Goal: Transaction & Acquisition: Purchase product/service

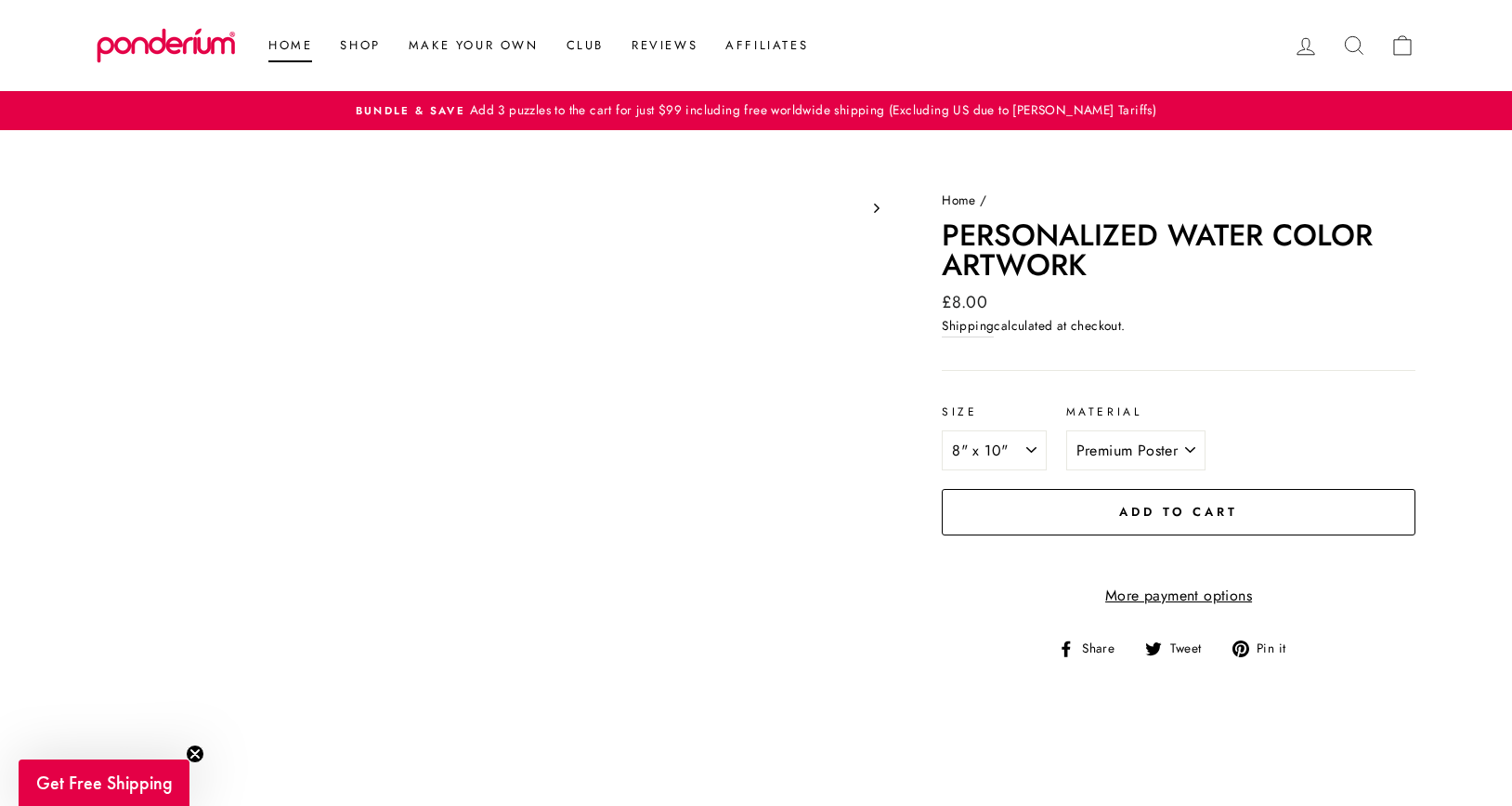
click at [280, 47] on link "Home" at bounding box center [290, 45] width 71 height 34
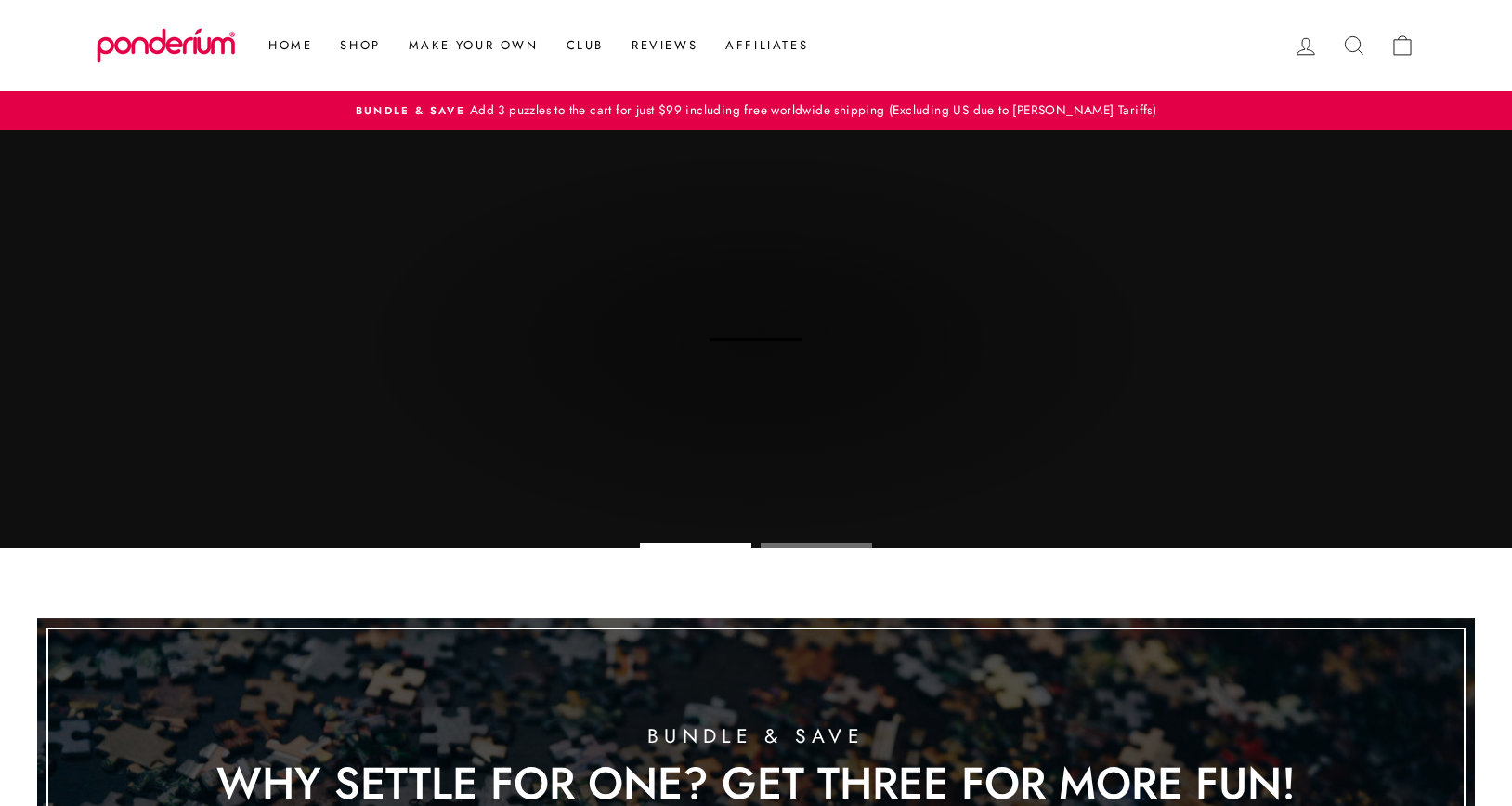
click at [1348, 46] on icon at bounding box center [1354, 45] width 26 height 26
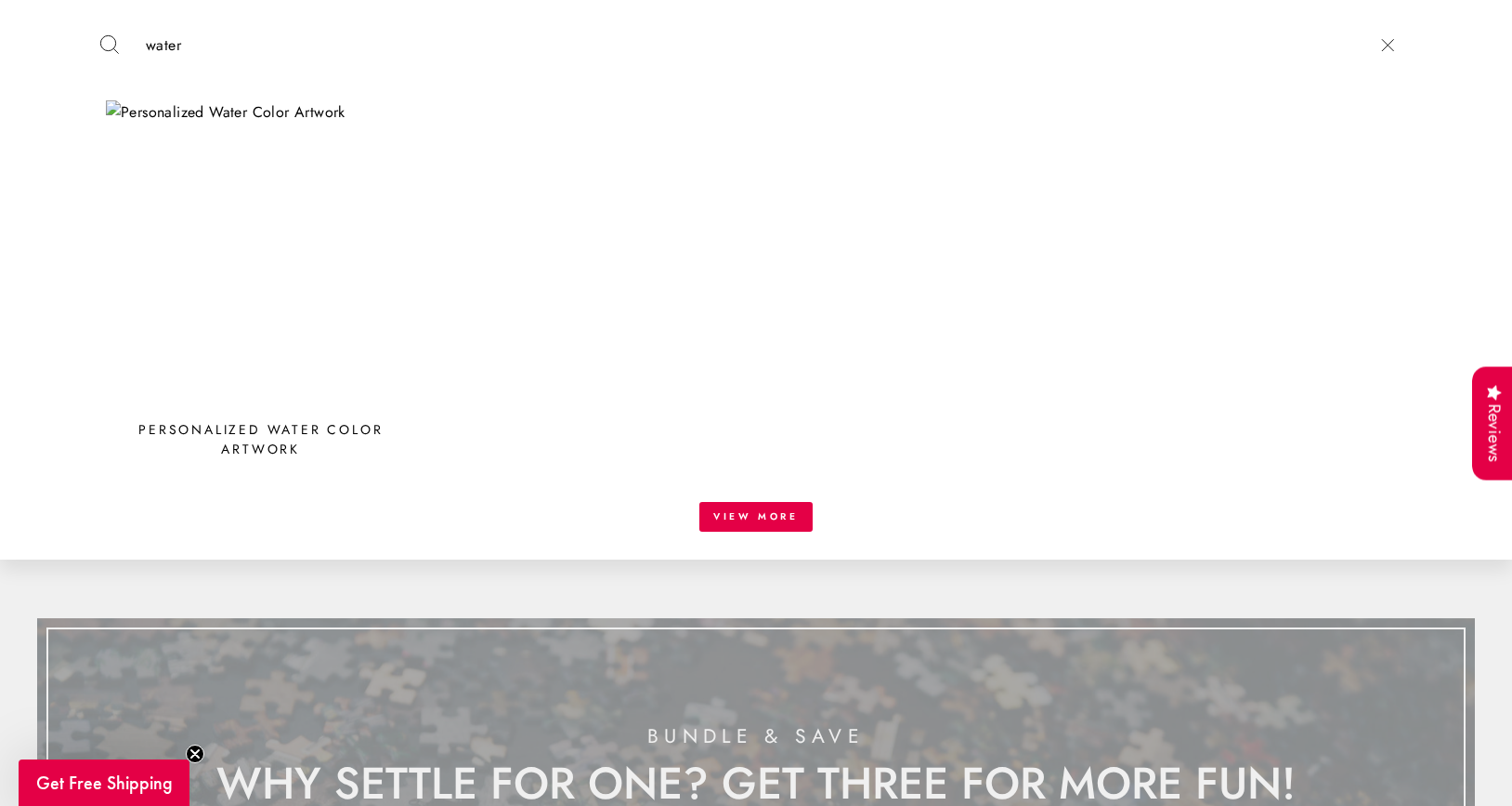
type input "water"
click at [263, 364] on img at bounding box center [261, 255] width 310 height 310
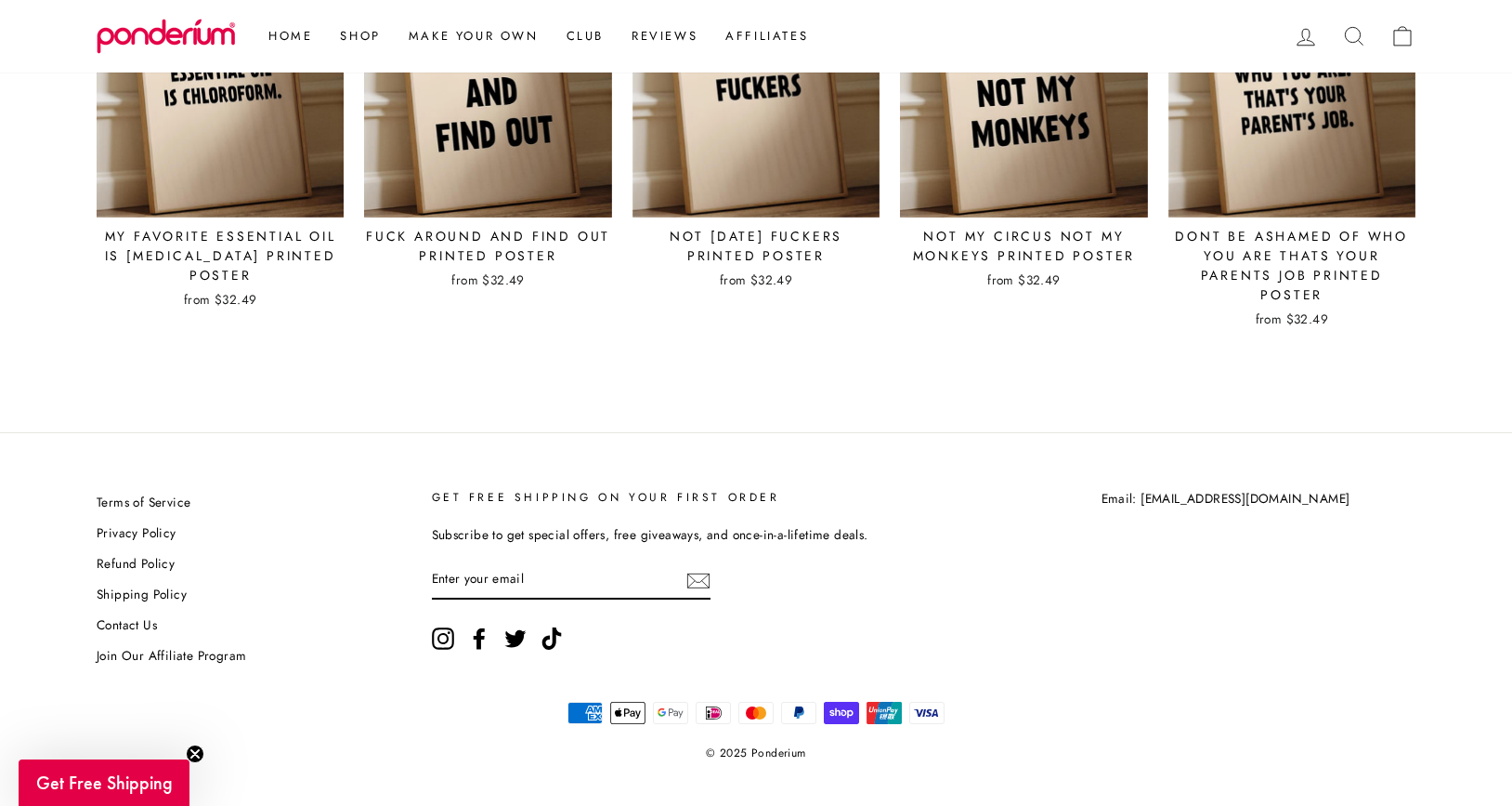
scroll to position [3837, 0]
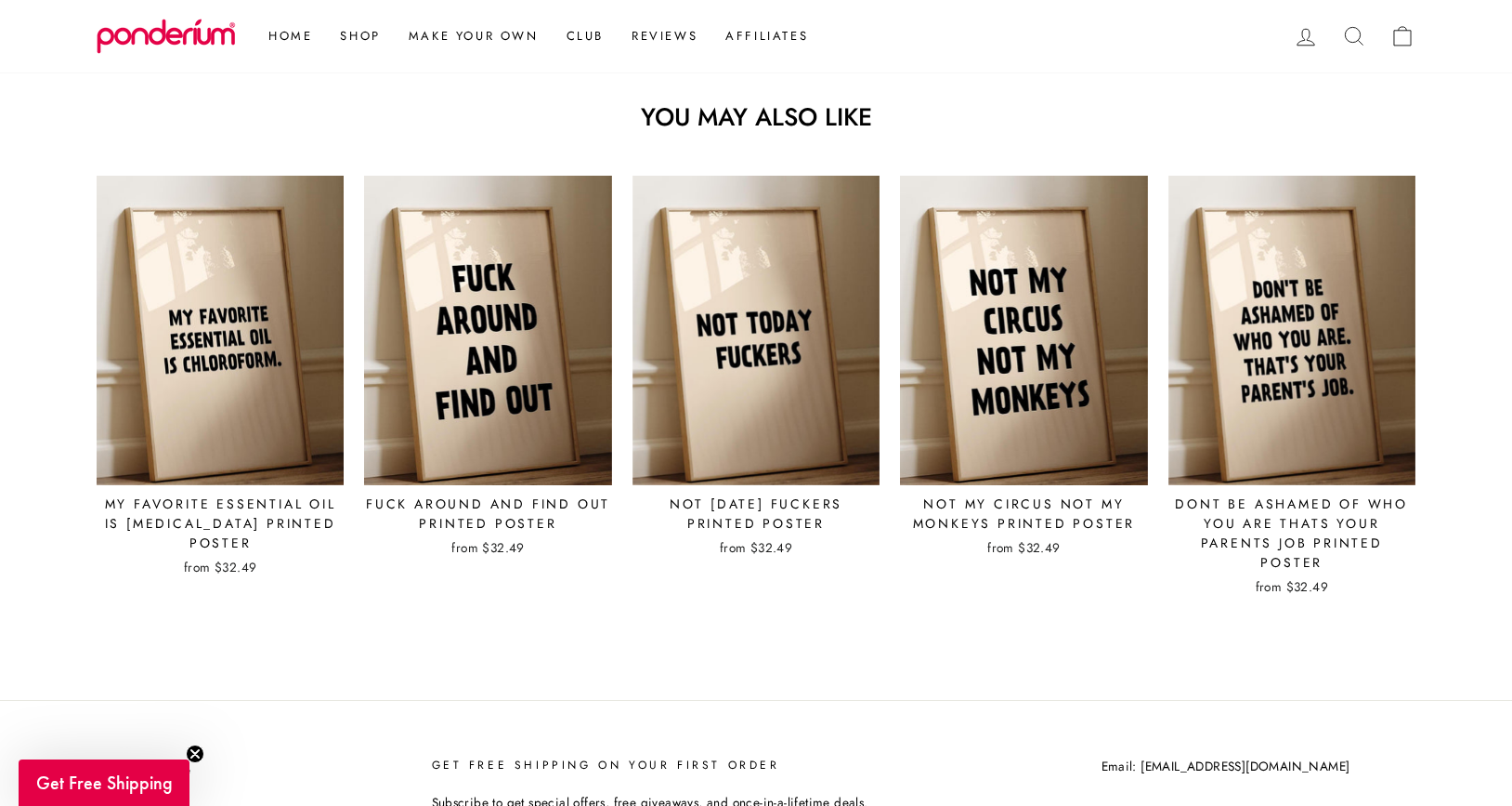
scroll to position [3727, 0]
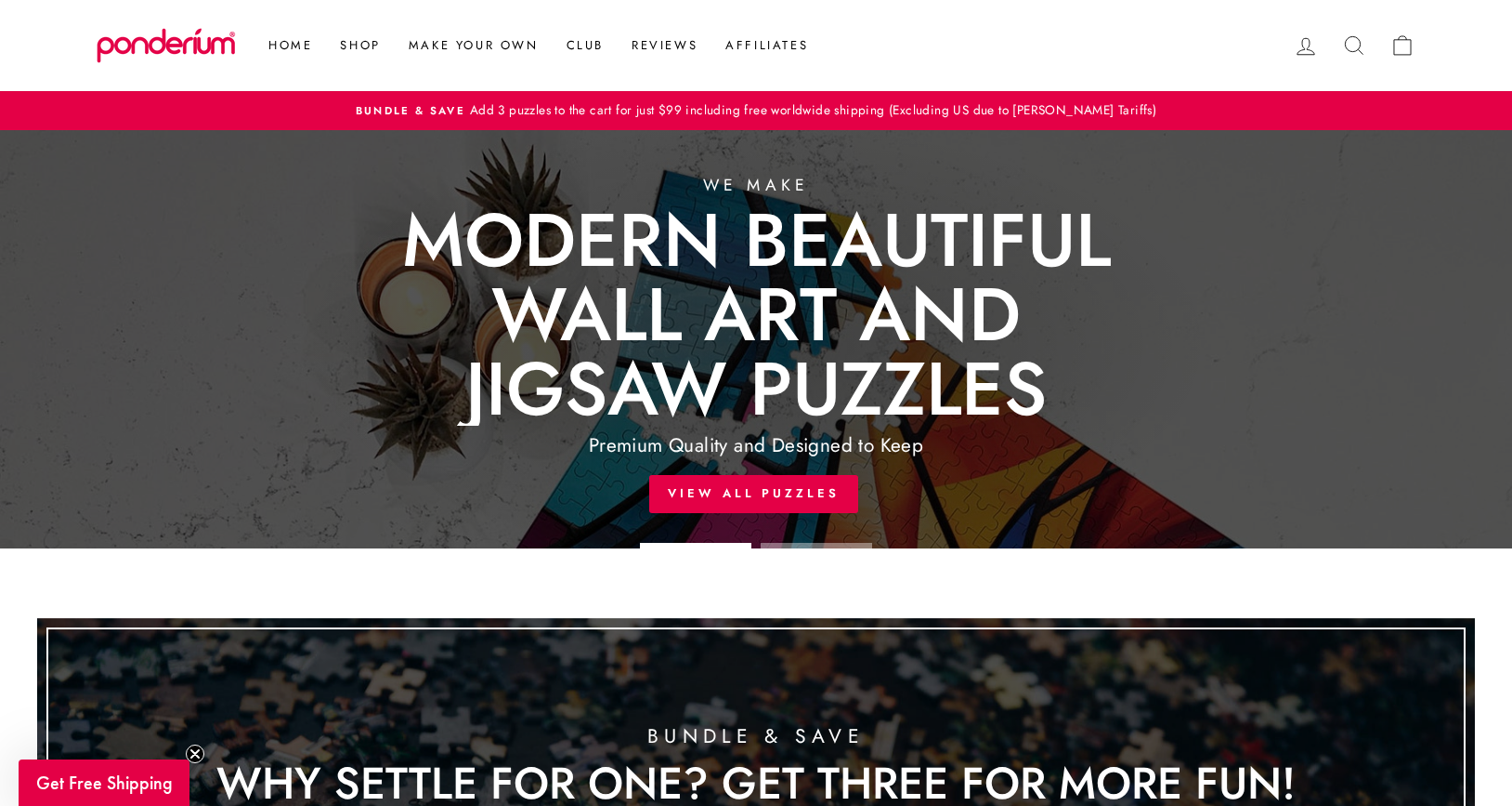
click at [1349, 46] on icon at bounding box center [1354, 45] width 26 height 26
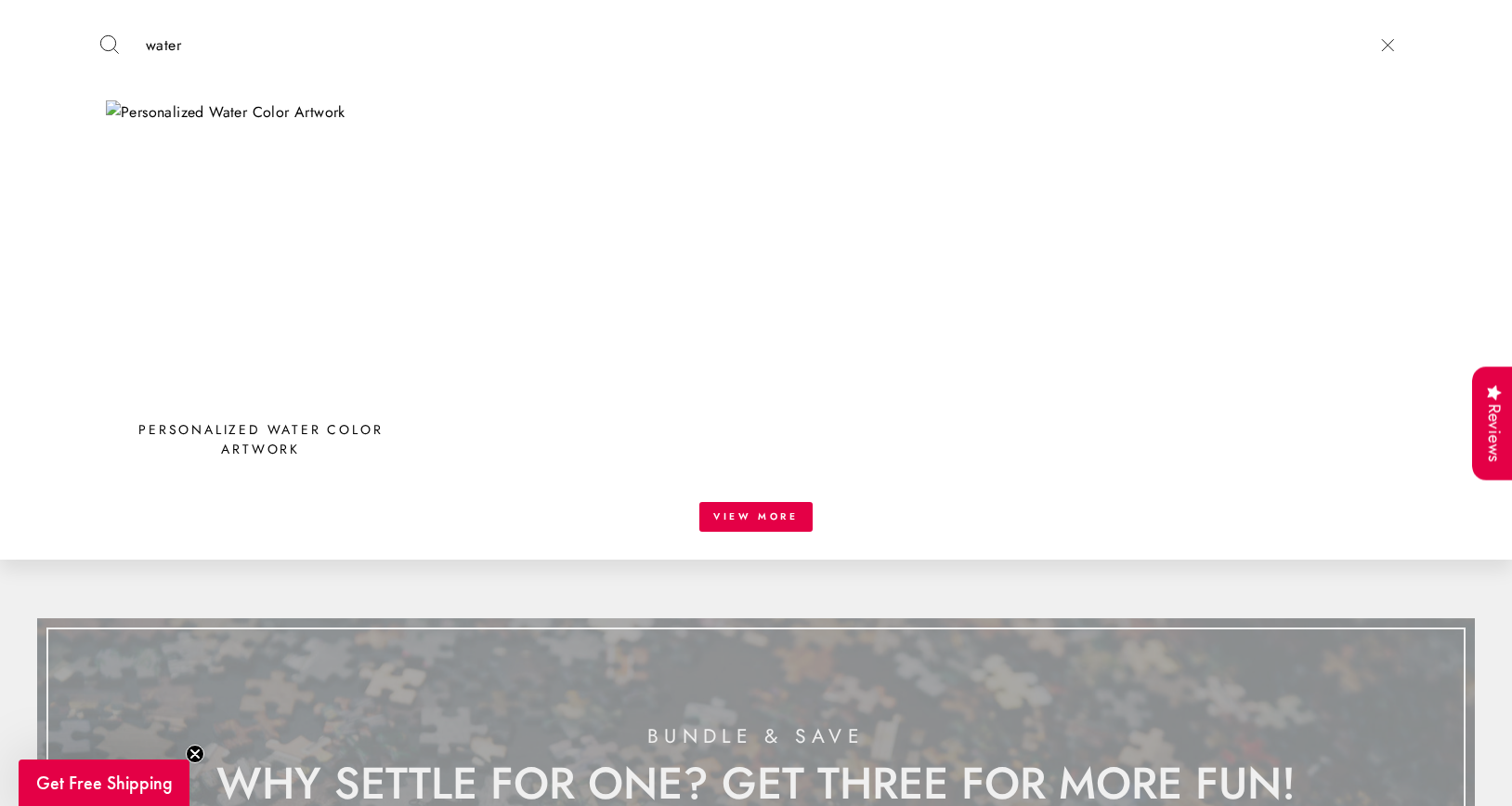
type input "water"
click at [274, 381] on img at bounding box center [261, 255] width 310 height 310
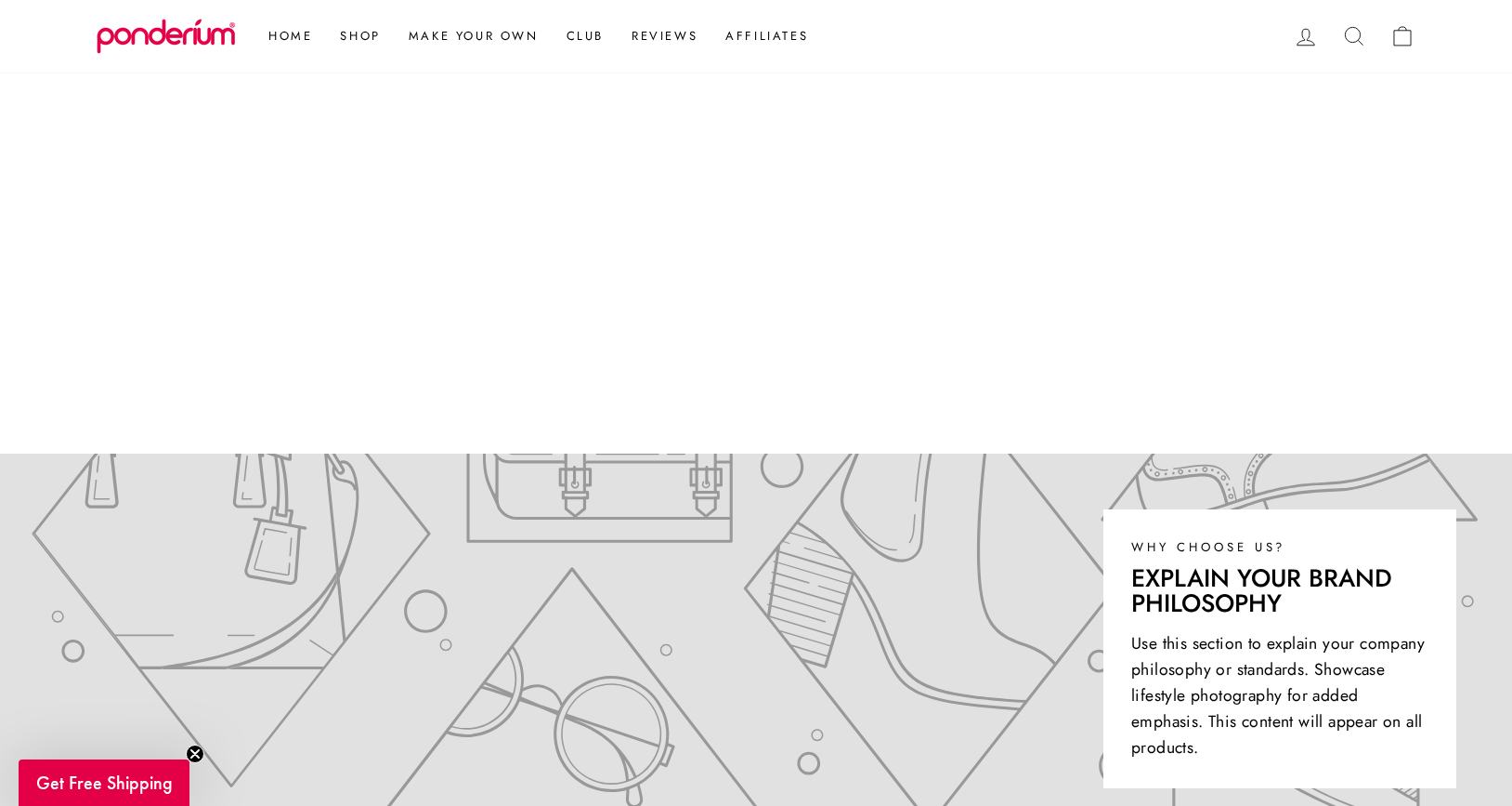
scroll to position [378, 0]
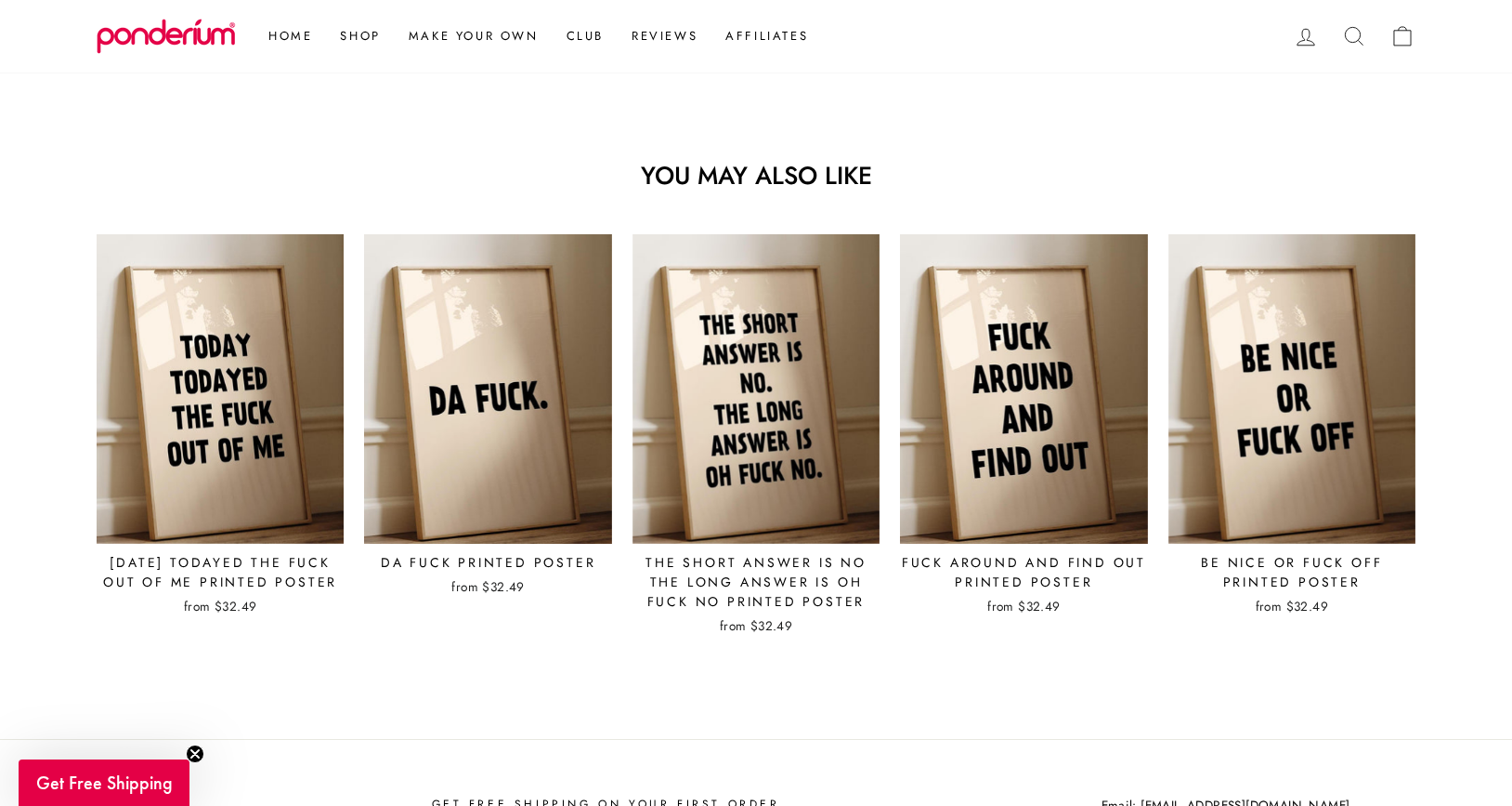
scroll to position [1798, 0]
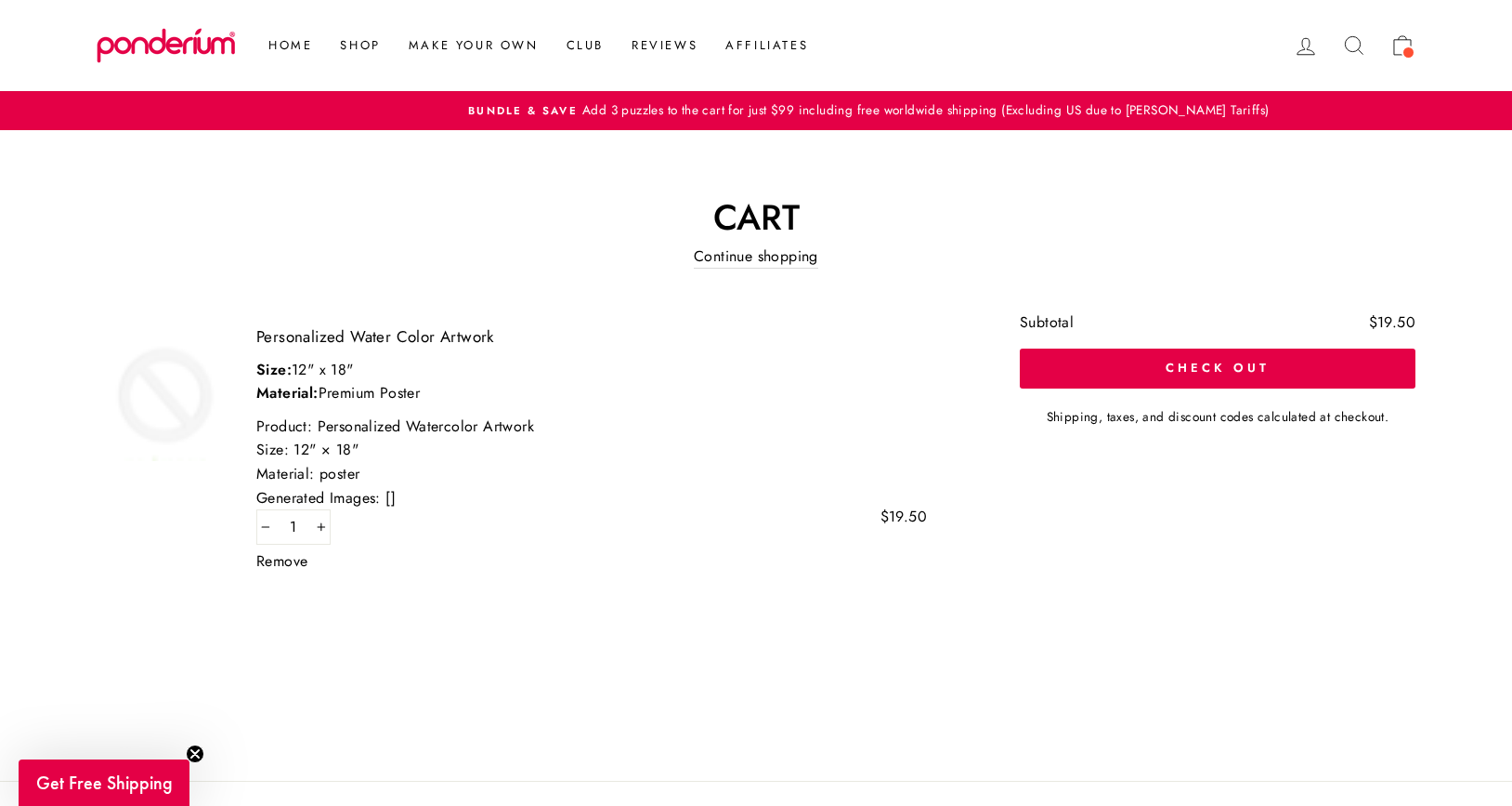
drag, startPoint x: 883, startPoint y: 515, endPoint x: 897, endPoint y: 515, distance: 14.0
click at [897, 515] on span "$19.50" at bounding box center [904, 516] width 46 height 14
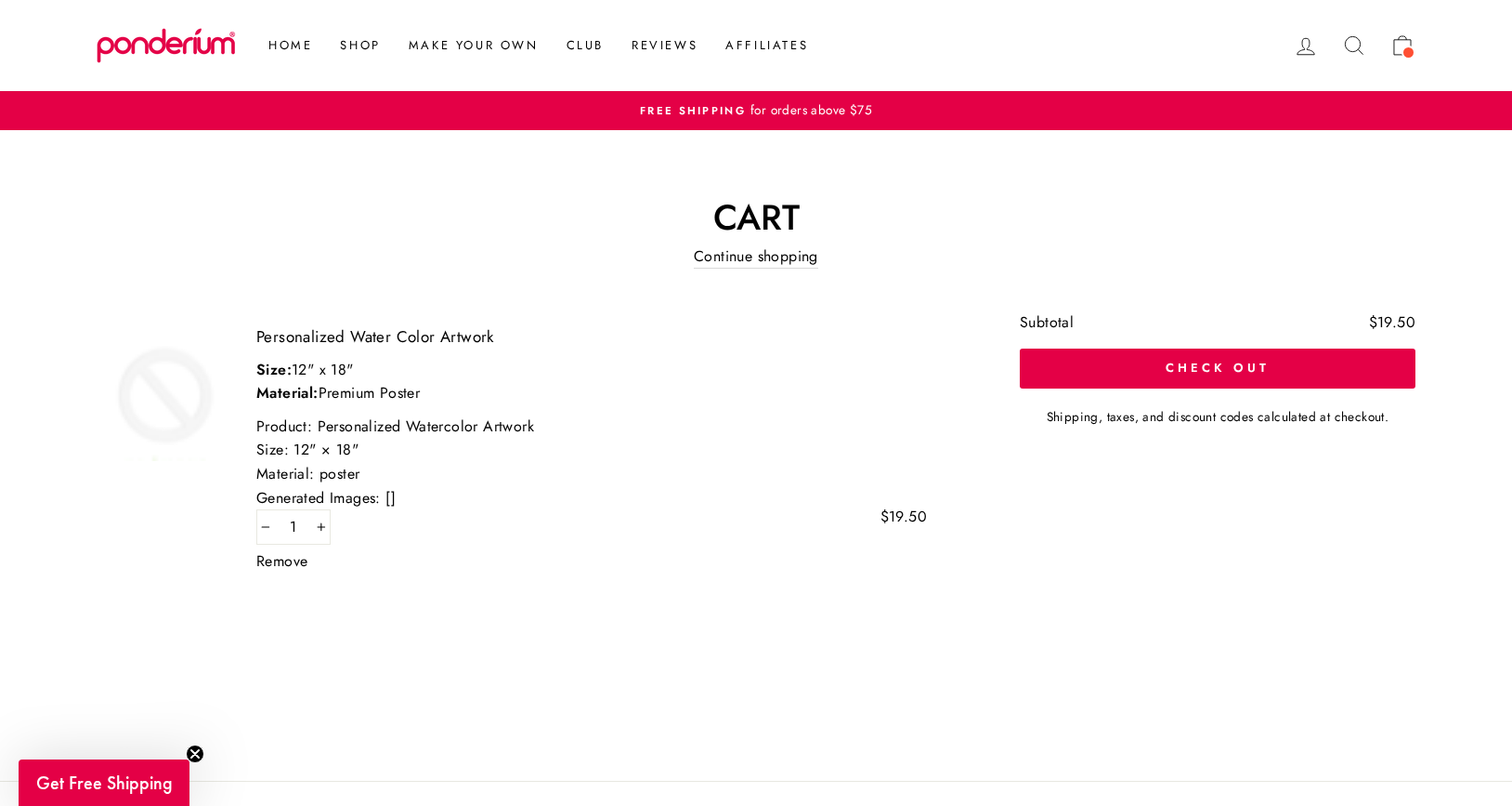
drag, startPoint x: 1407, startPoint y: 42, endPoint x: 242, endPoint y: 2, distance: 1165.7
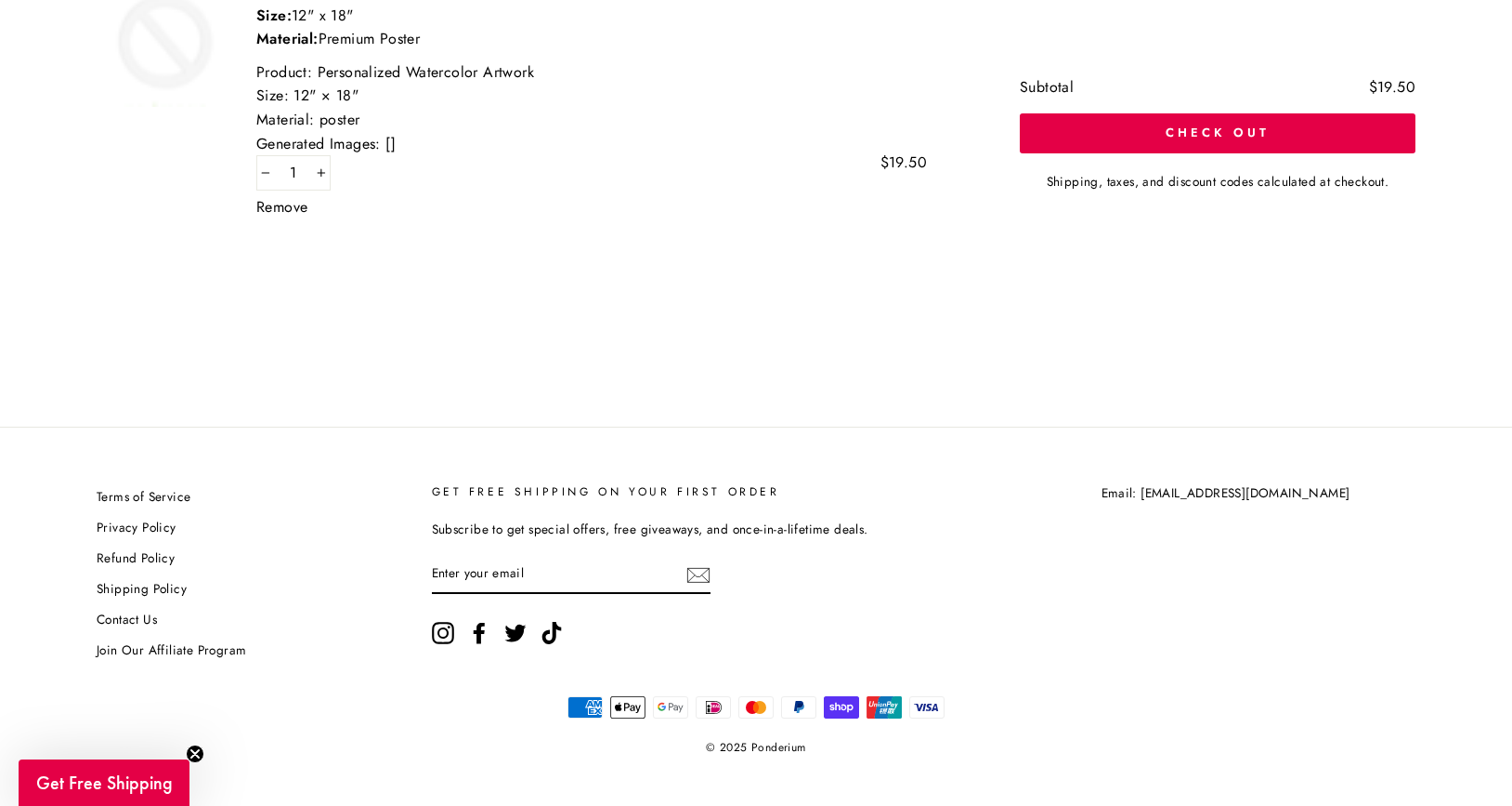
scroll to position [368, 0]
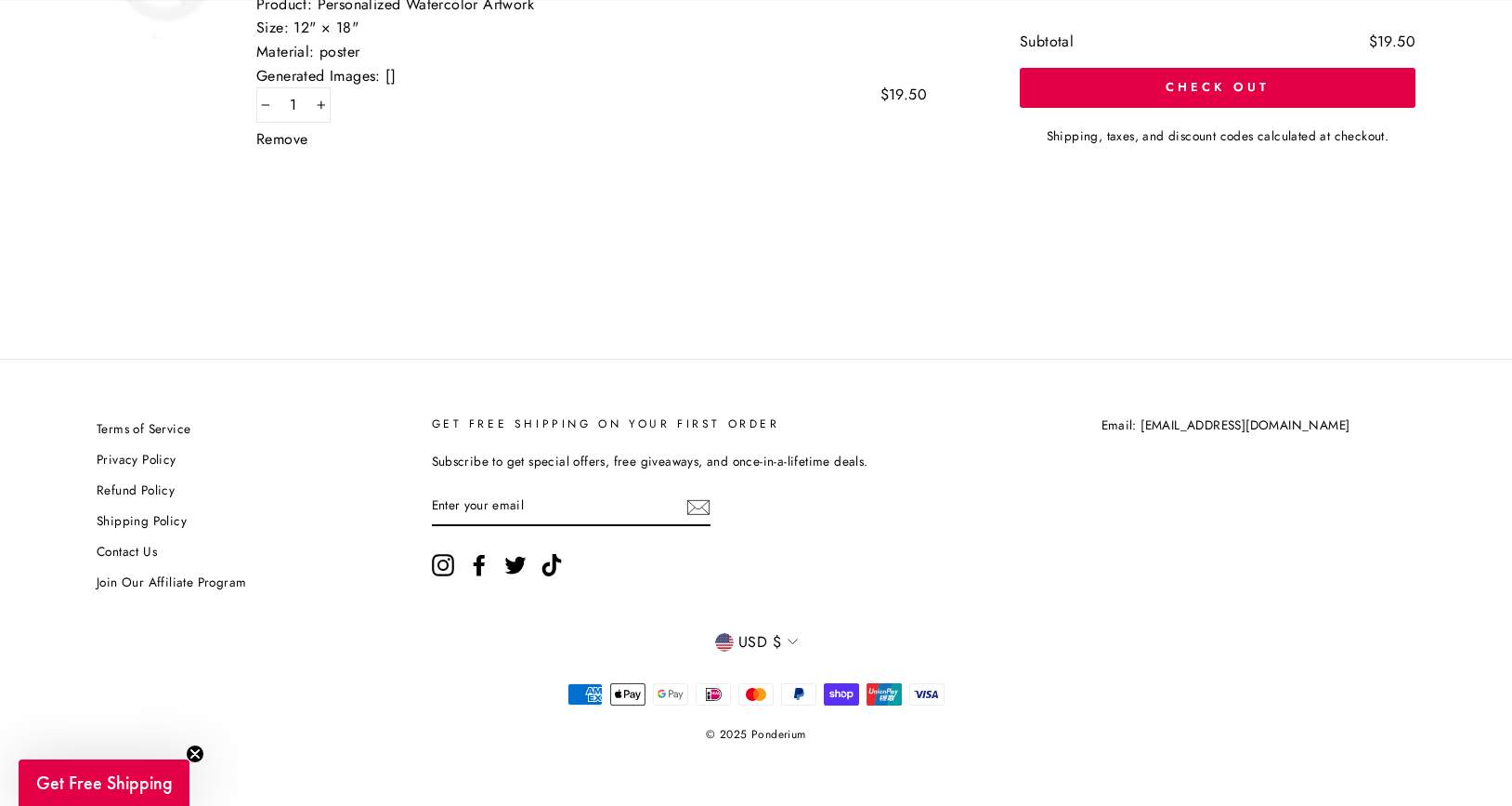
scroll to position [423, 0]
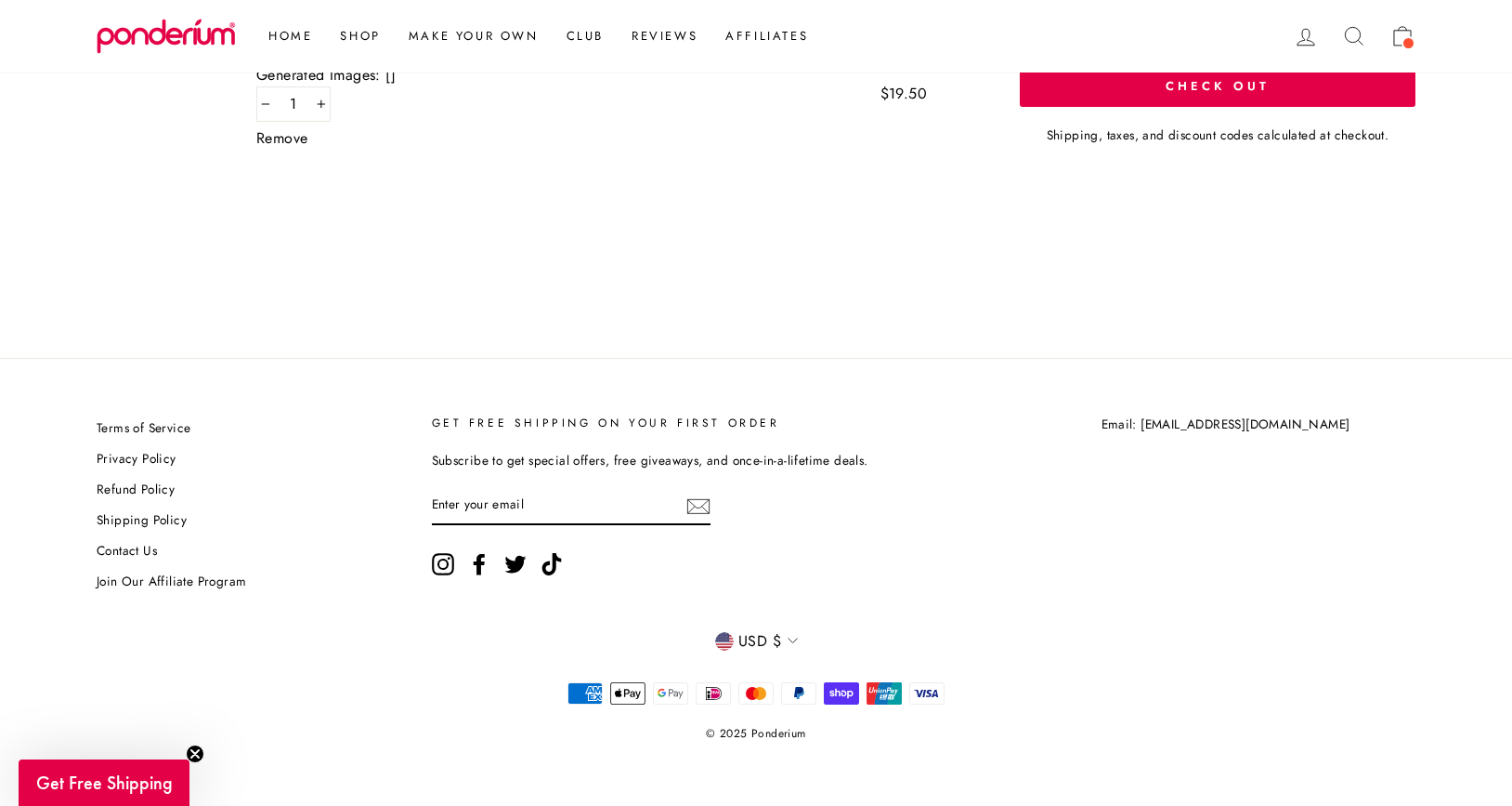
click at [749, 638] on span "USD $" at bounding box center [759, 640] width 42 height 24
click at [762, 451] on span "EUR €" at bounding box center [767, 448] width 40 height 25
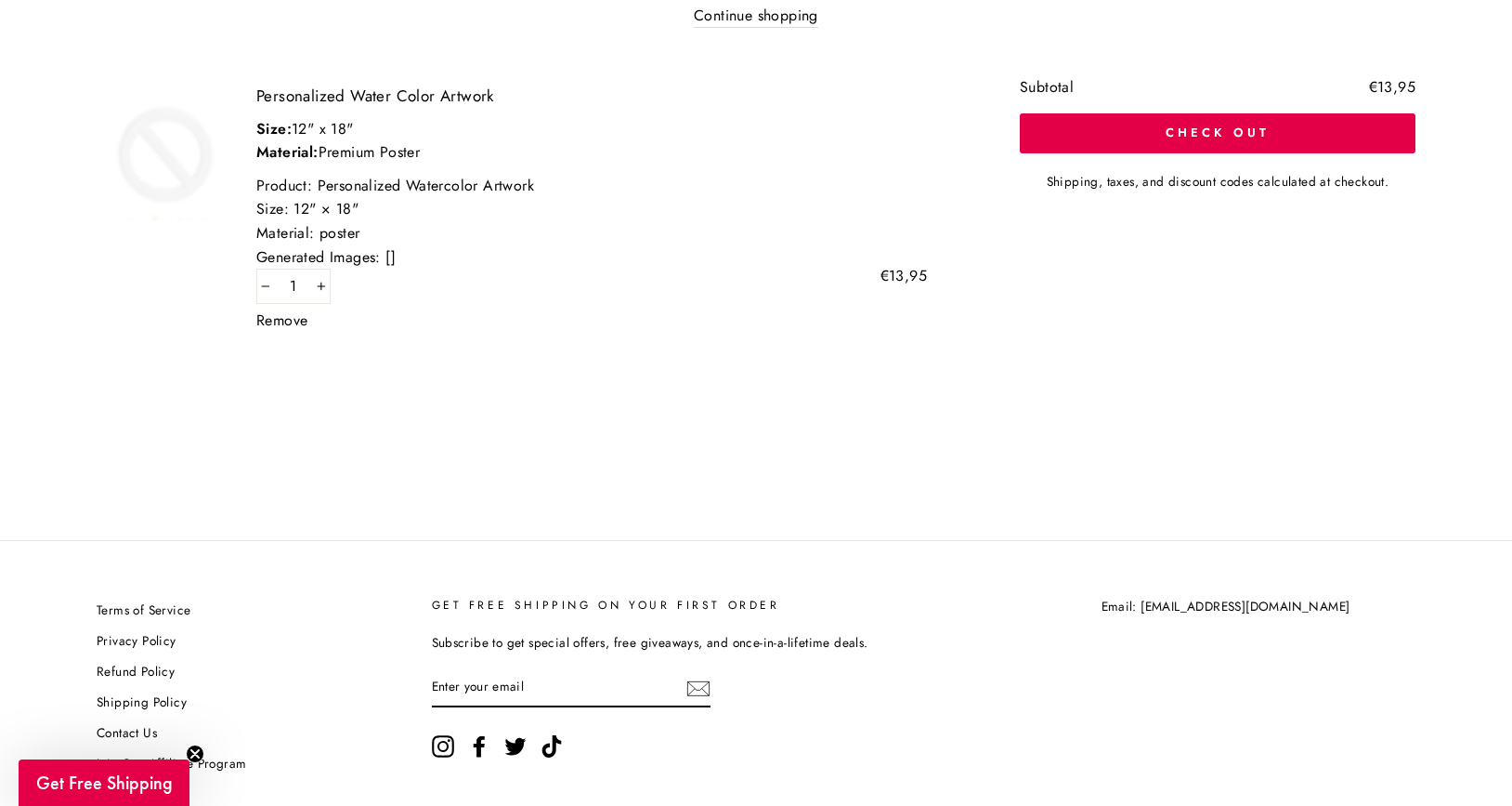
scroll to position [423, 0]
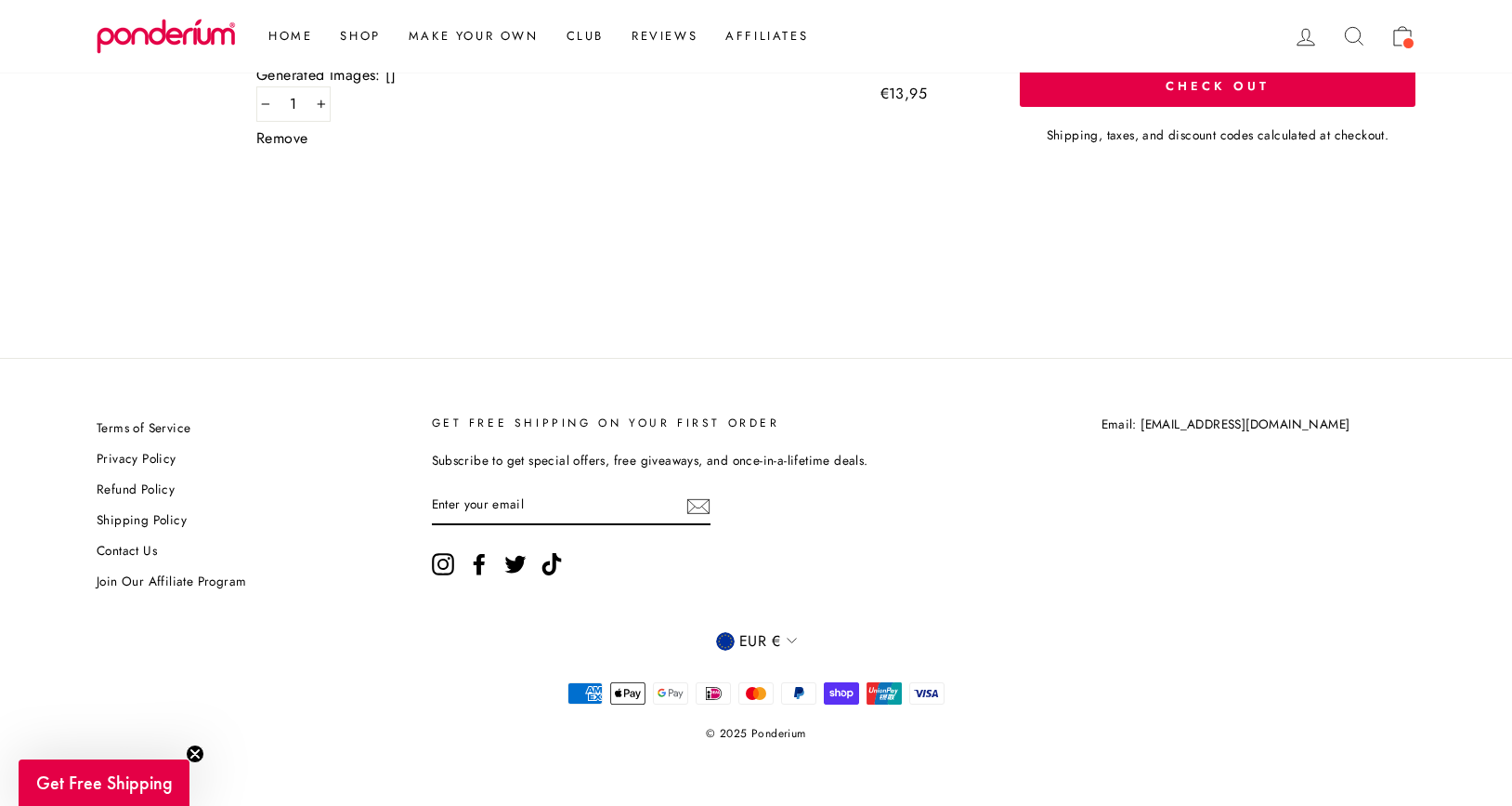
click at [780, 639] on span "EUR €" at bounding box center [759, 640] width 40 height 24
click at [765, 370] on span "AUD $" at bounding box center [770, 372] width 44 height 25
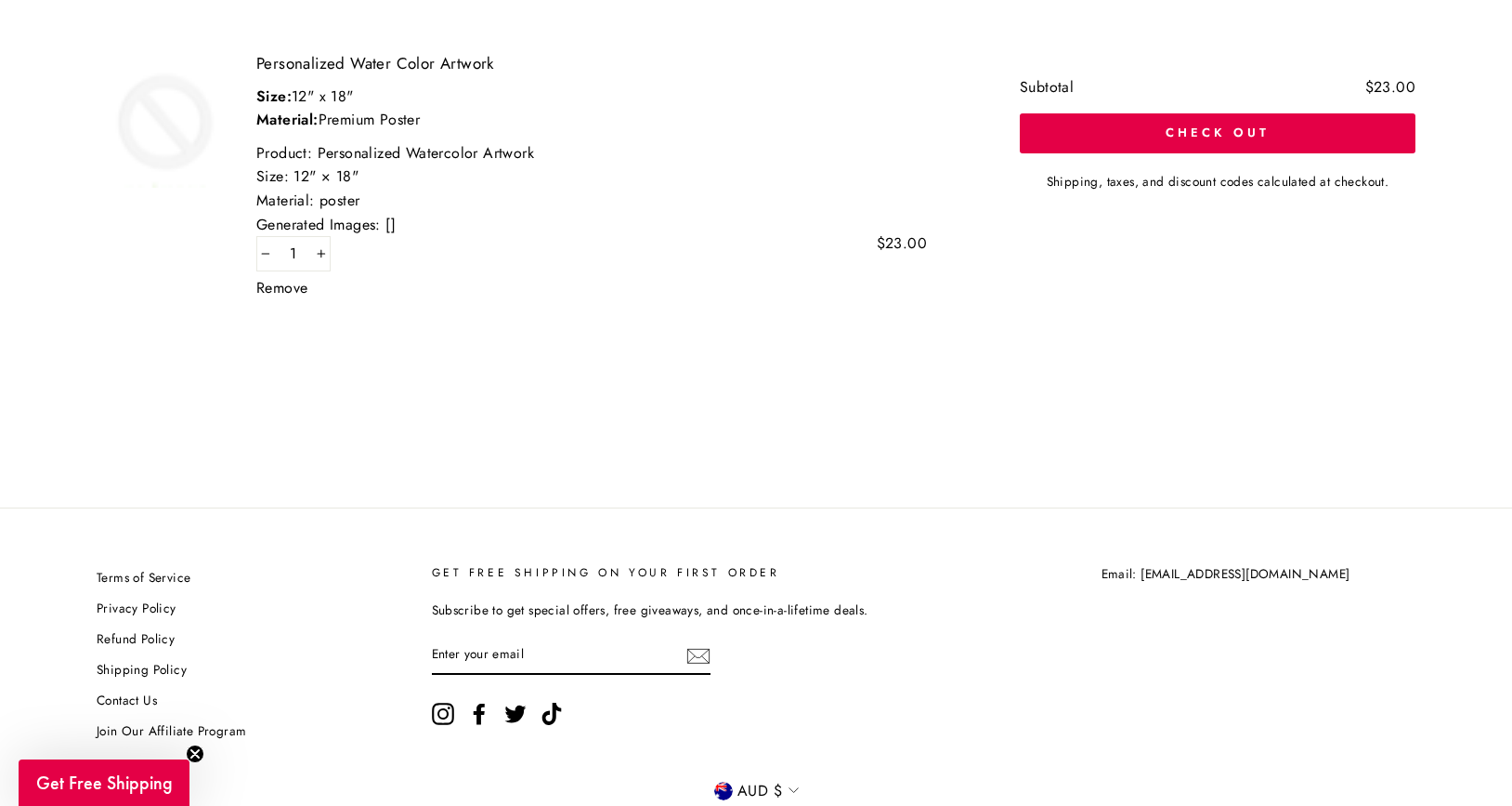
scroll to position [423, 0]
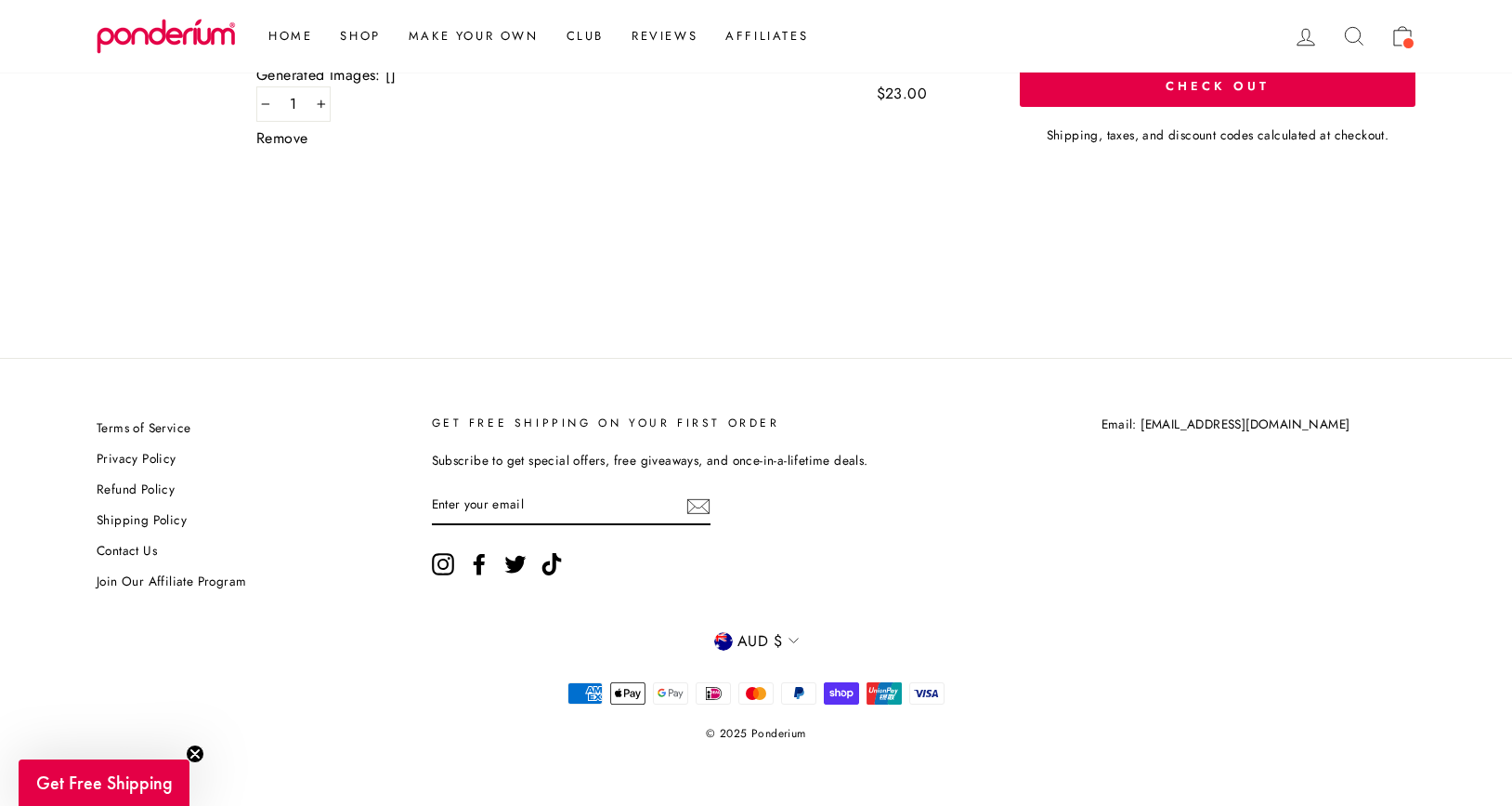
click at [772, 642] on span "AUD $" at bounding box center [759, 640] width 44 height 24
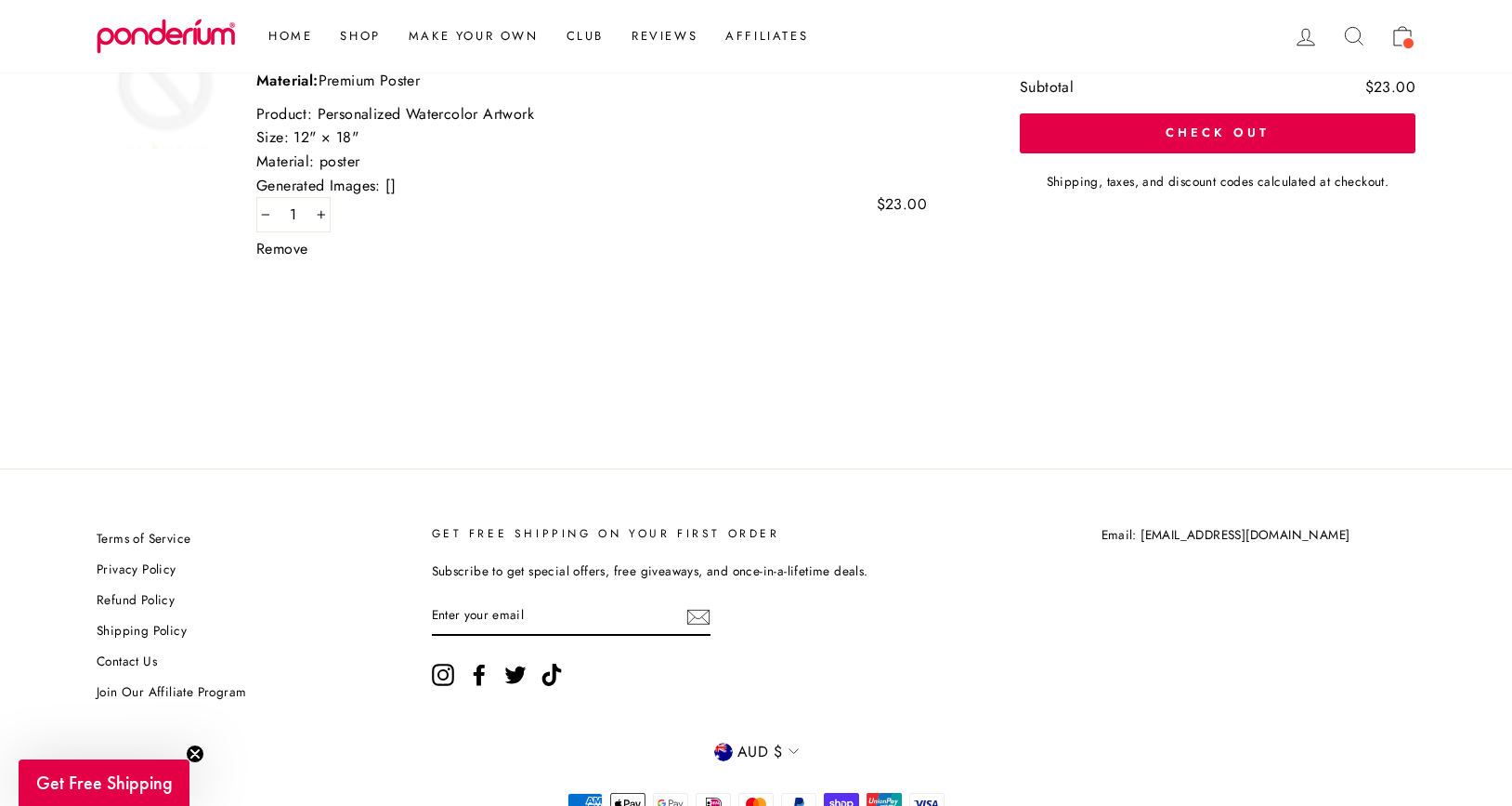
scroll to position [313, 0]
click at [773, 760] on span "AUD $" at bounding box center [759, 750] width 44 height 24
click at [761, 704] on span "USD $" at bounding box center [767, 708] width 42 height 25
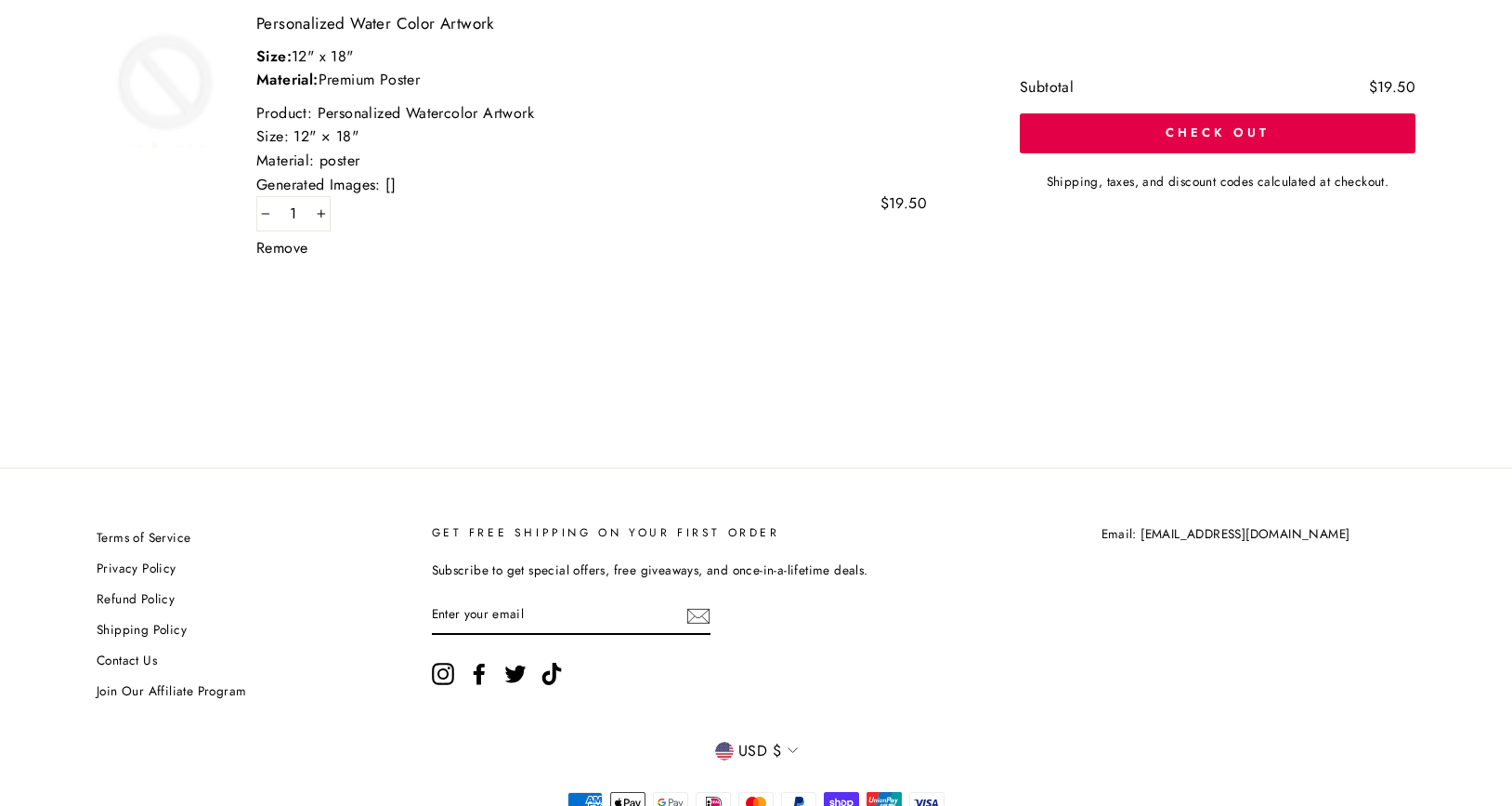
scroll to position [313, 0]
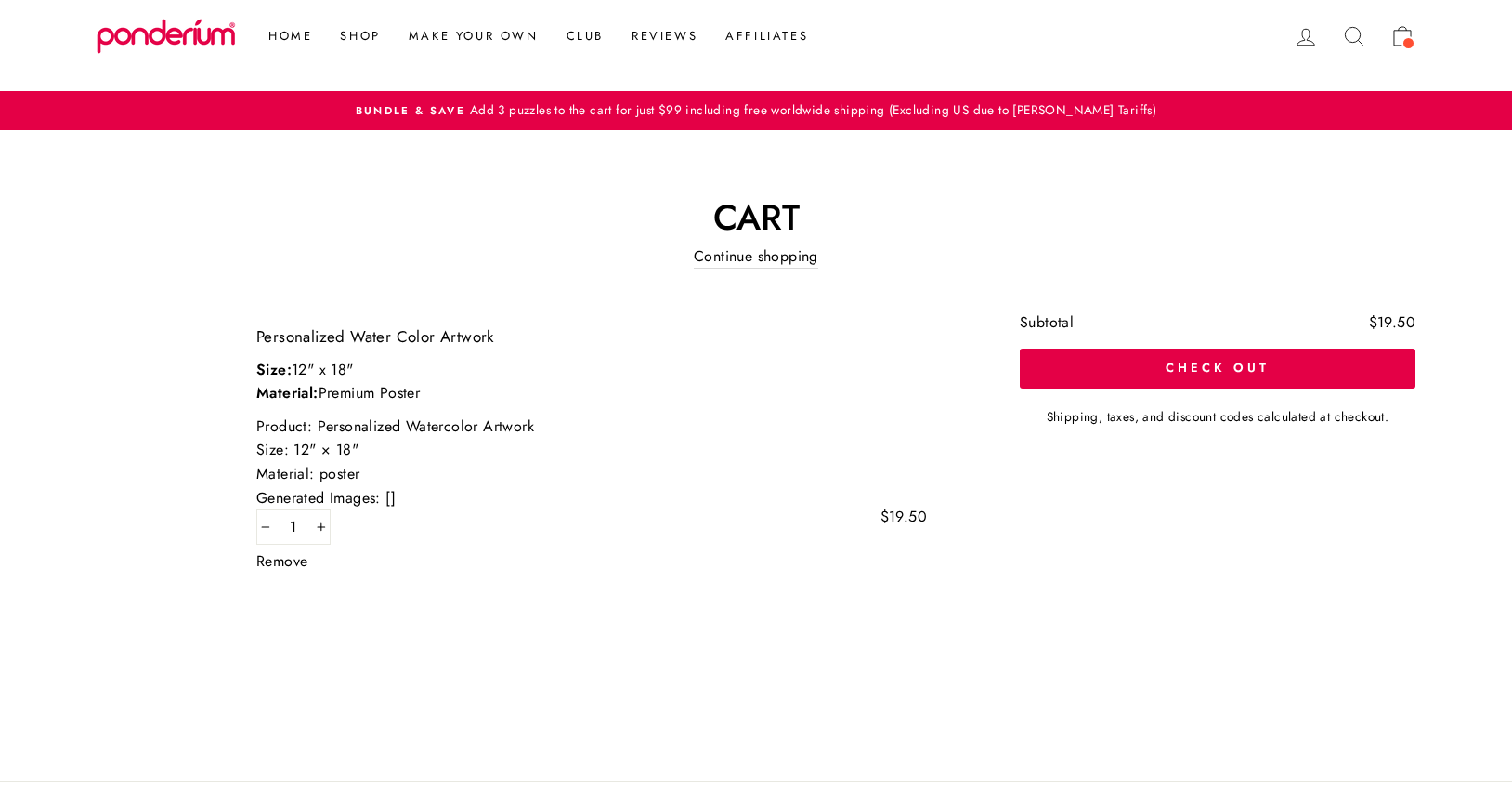
scroll to position [423, 0]
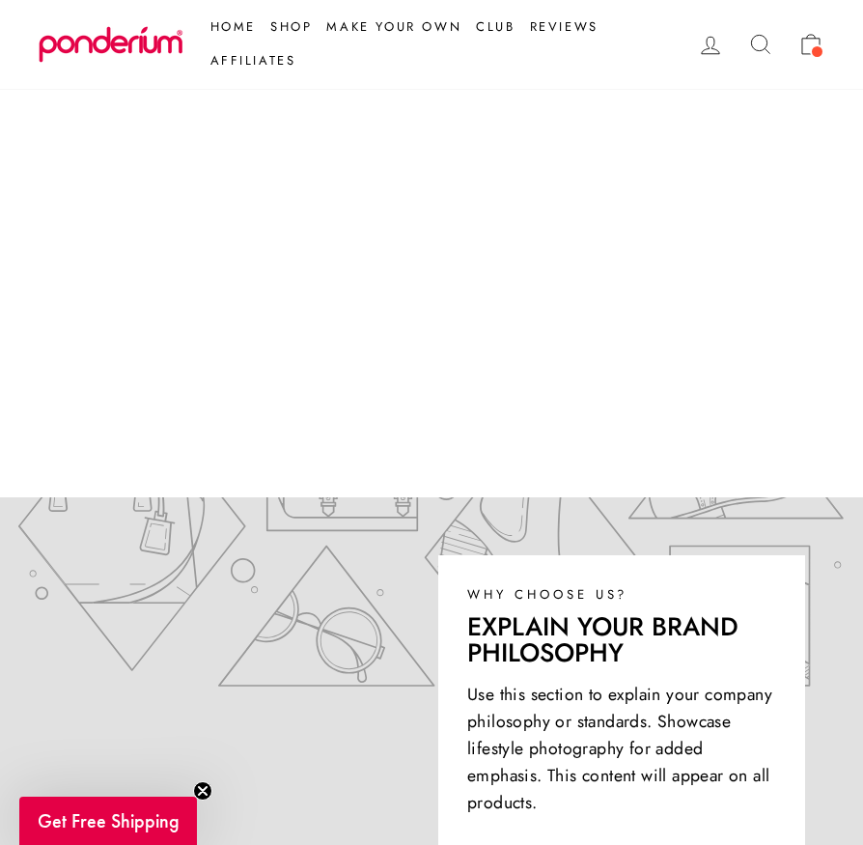
scroll to position [438, 0]
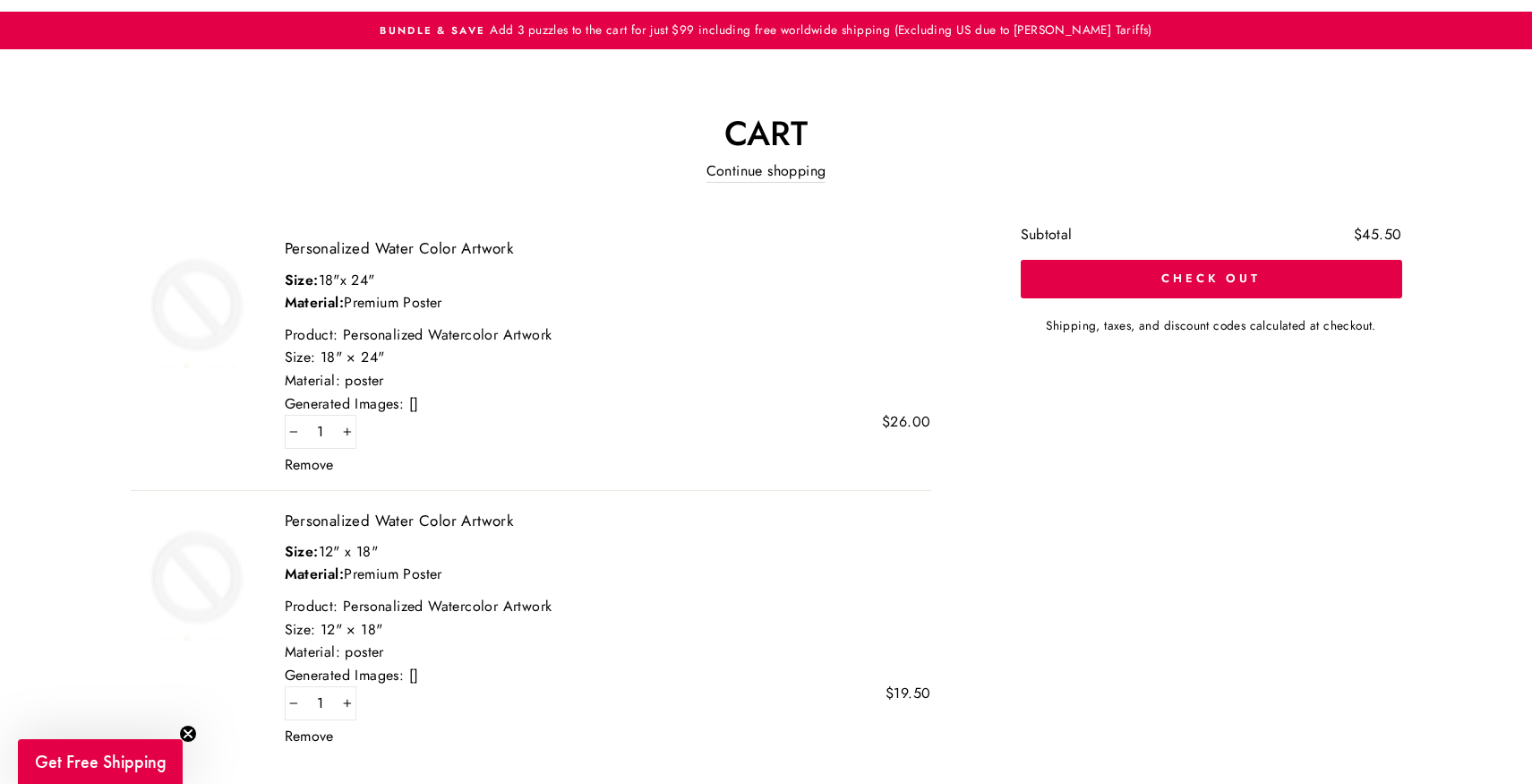
scroll to position [553, 0]
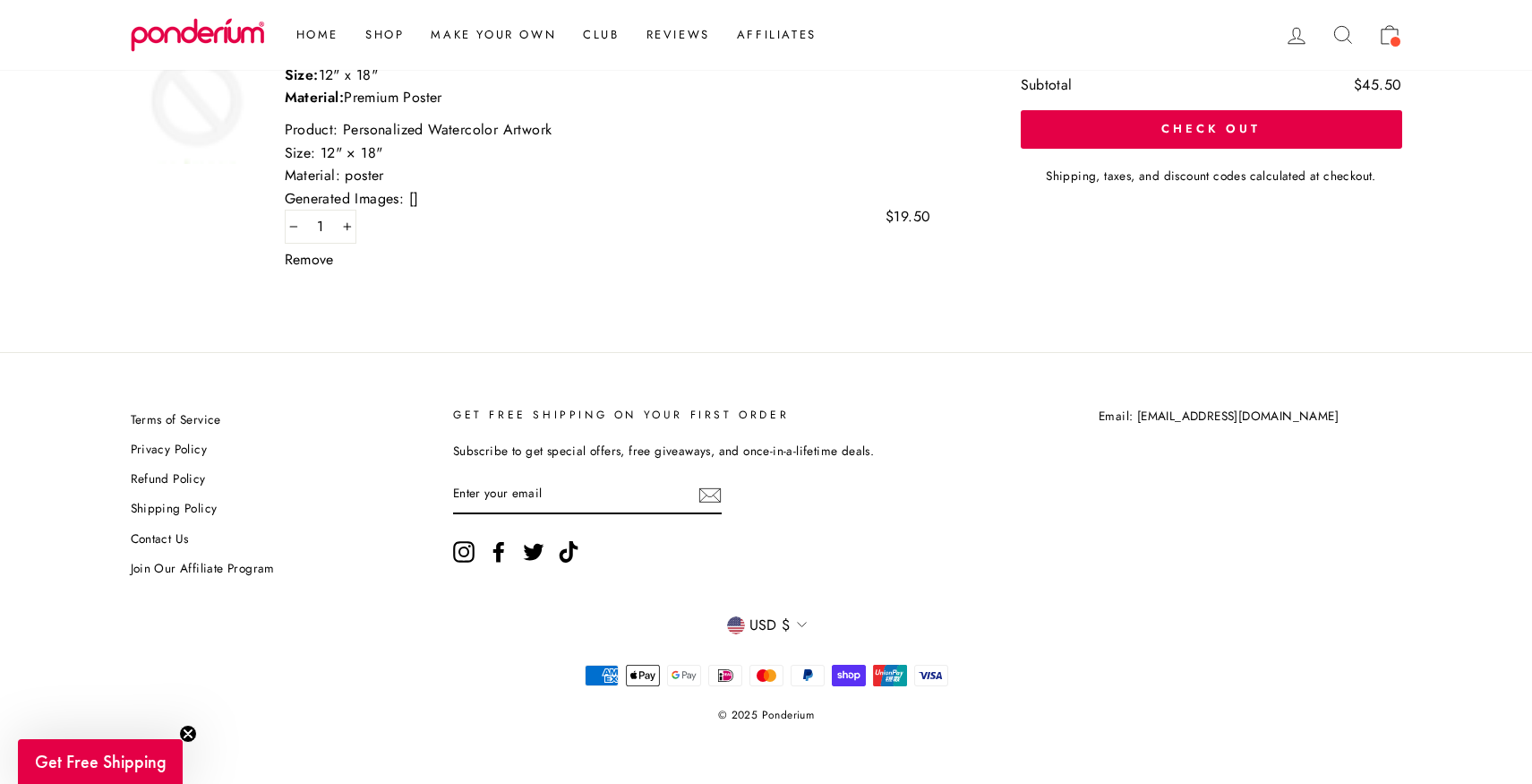
click at [779, 609] on div "Terms of Service Privacy Policy Refund Policy Shipping Policy Contact Us Join O…" at bounding box center [766, 568] width 1344 height 323
click at [779, 611] on button "USD $" at bounding box center [766, 624] width 98 height 26
click at [783, 470] on span "GBP £" at bounding box center [779, 474] width 41 height 24
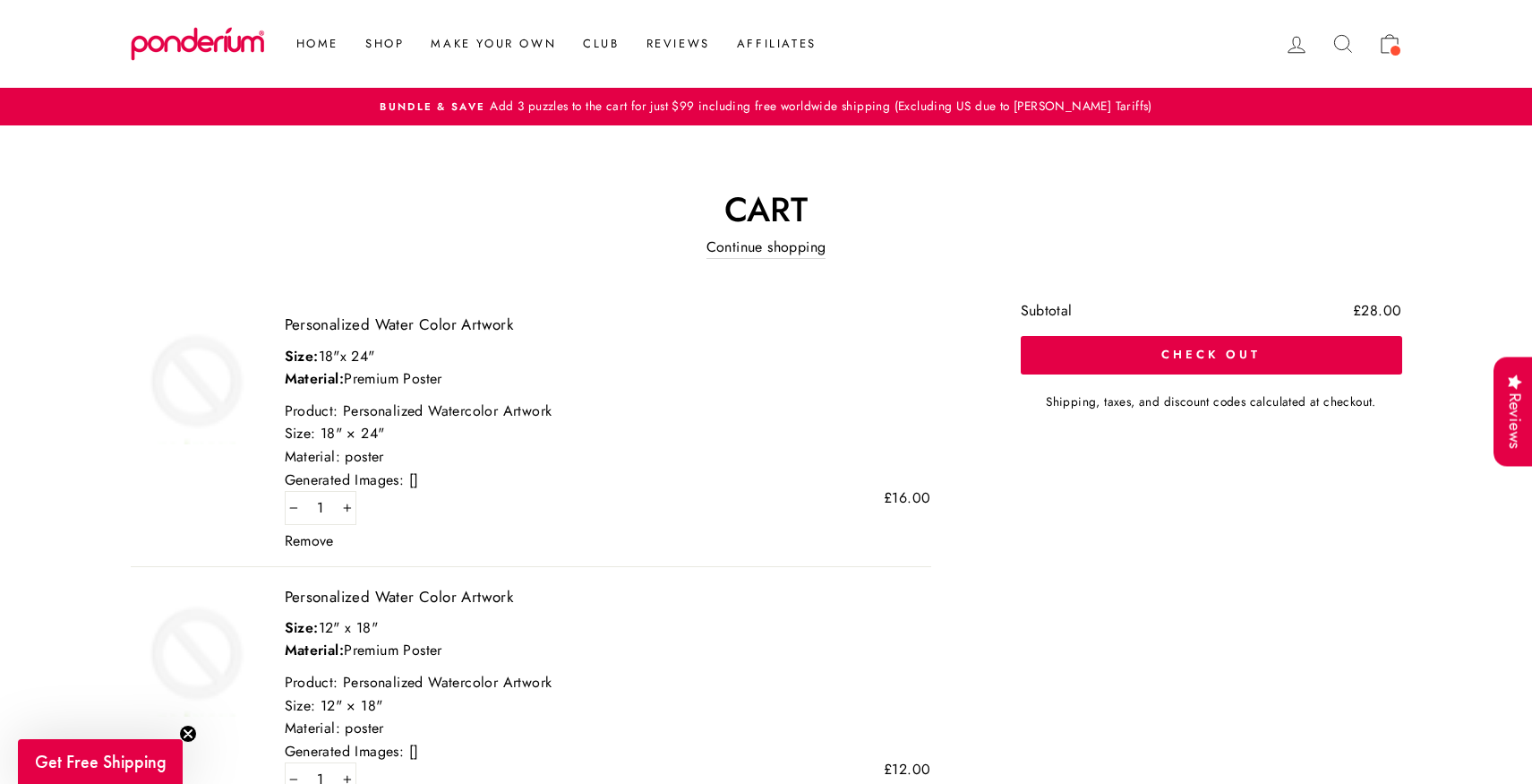
click at [1351, 39] on icon at bounding box center [1343, 44] width 25 height 25
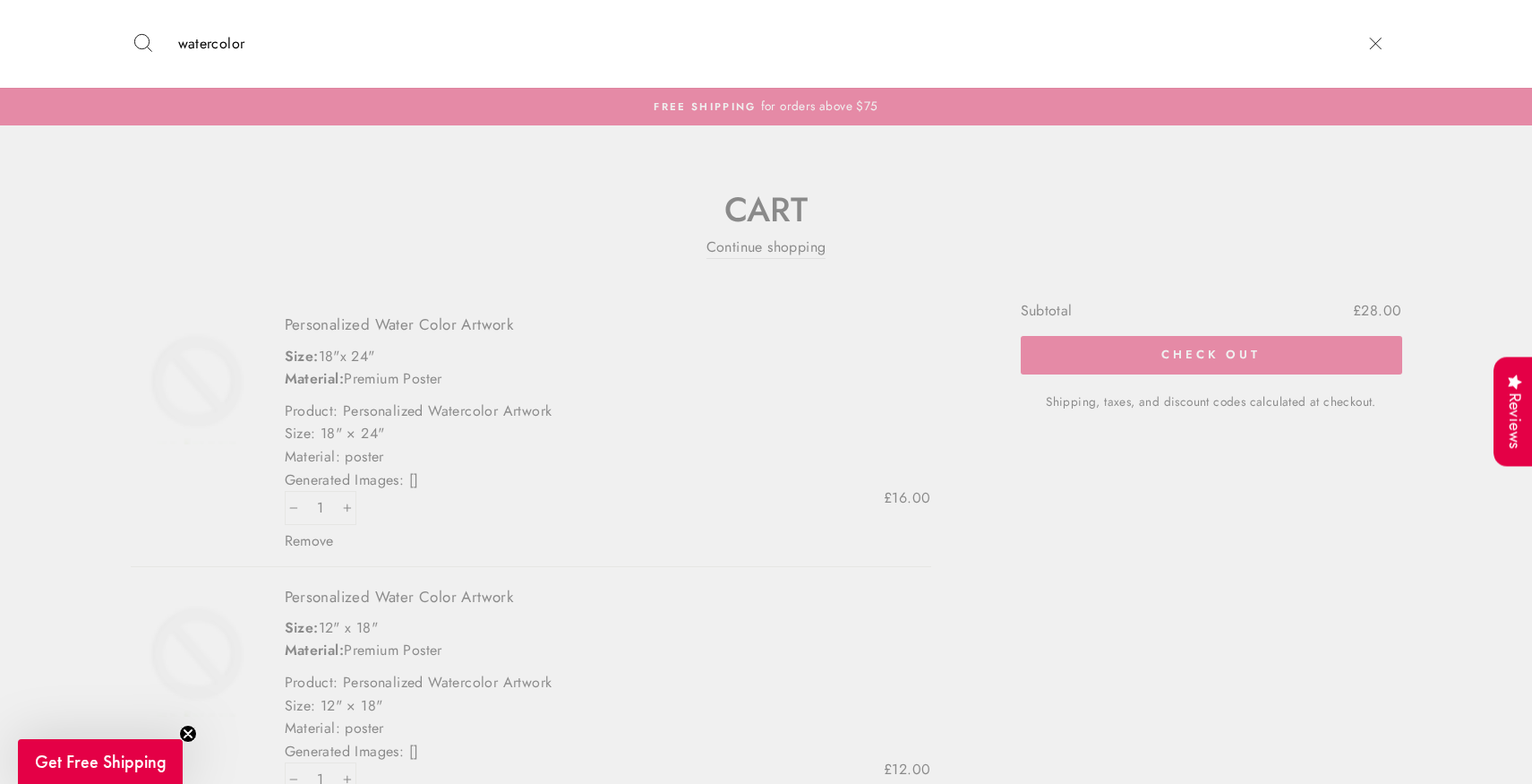
type input "watercolor"
click at [131, 13] on button "Search" at bounding box center [150, 44] width 39 height 61
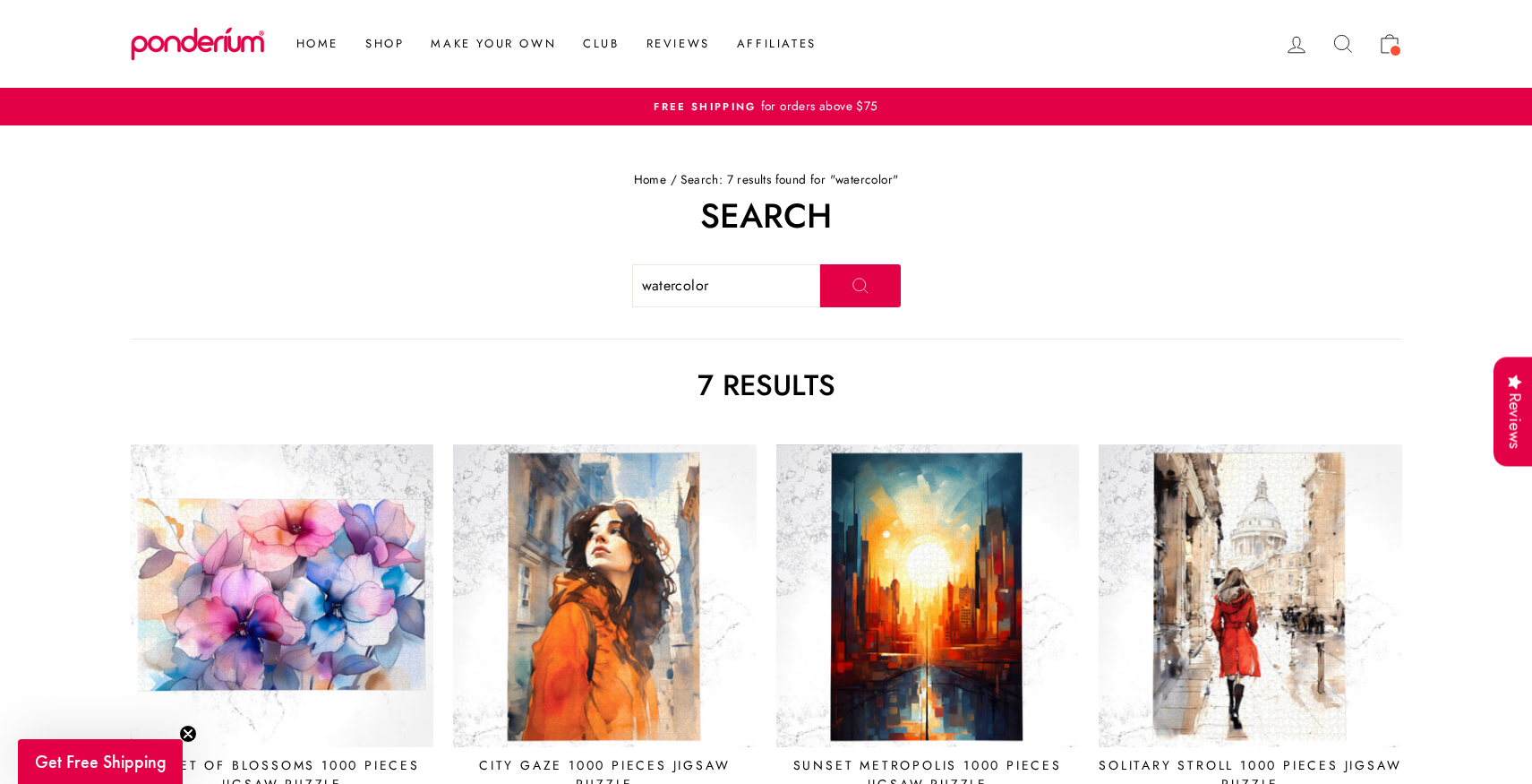
click at [1336, 44] on icon at bounding box center [1343, 44] width 25 height 25
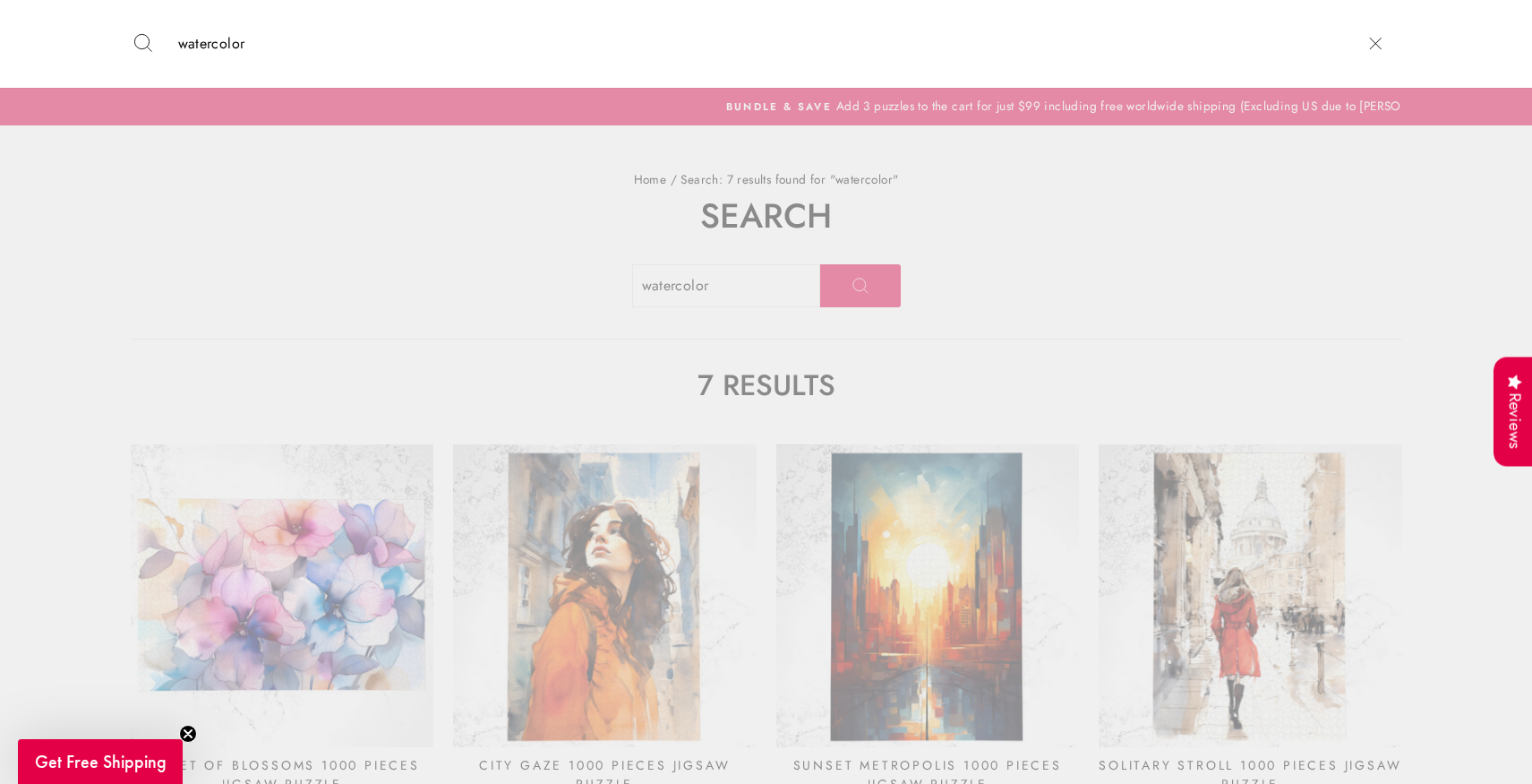
click at [446, 45] on input "watercolor" at bounding box center [758, 44] width 1179 height 61
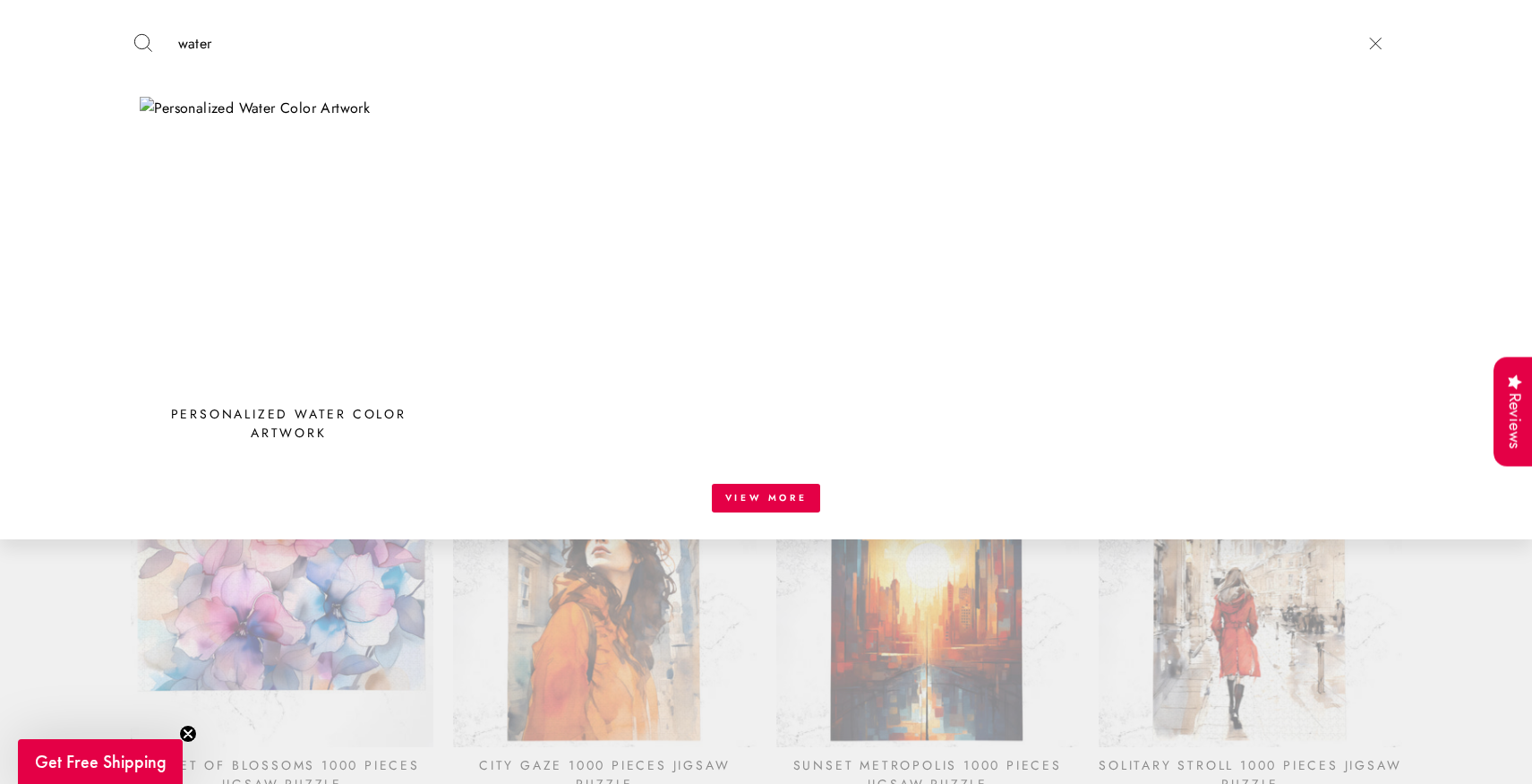
type input "water"
click at [239, 262] on img at bounding box center [290, 246] width 299 height 299
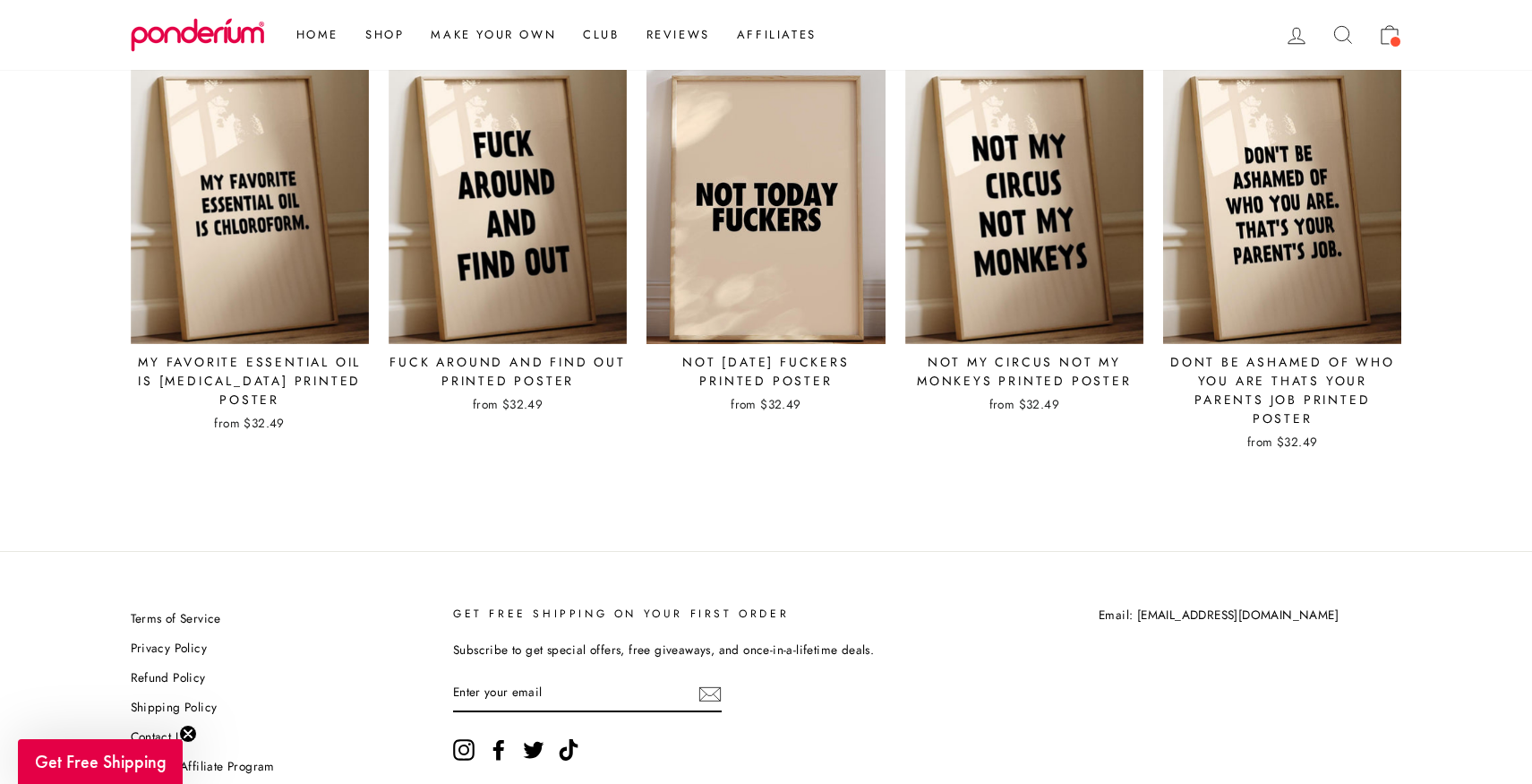
scroll to position [3893, 0]
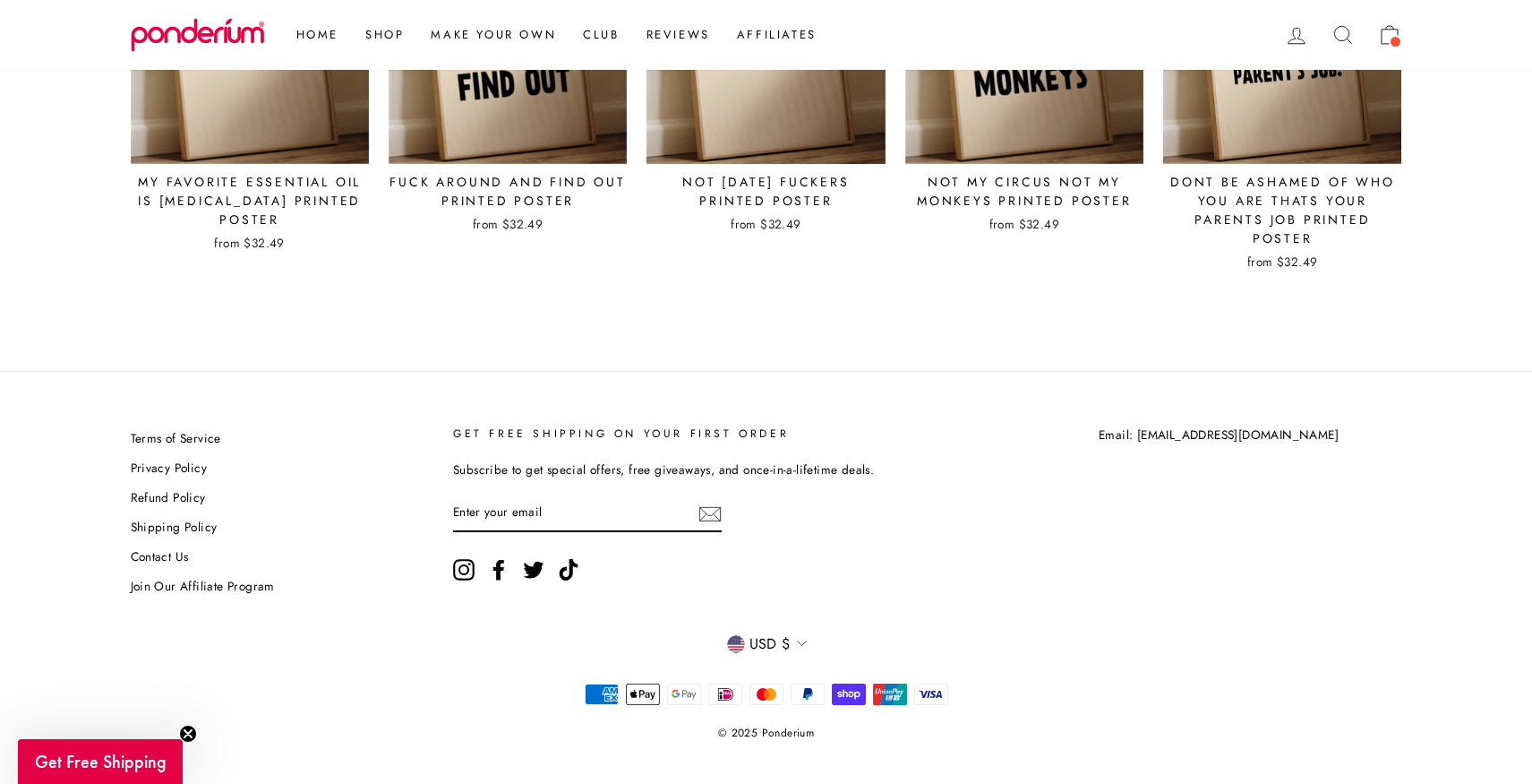
click at [774, 632] on span "USD $" at bounding box center [770, 643] width 41 height 23
click at [763, 481] on span "GBP £" at bounding box center [779, 493] width 41 height 24
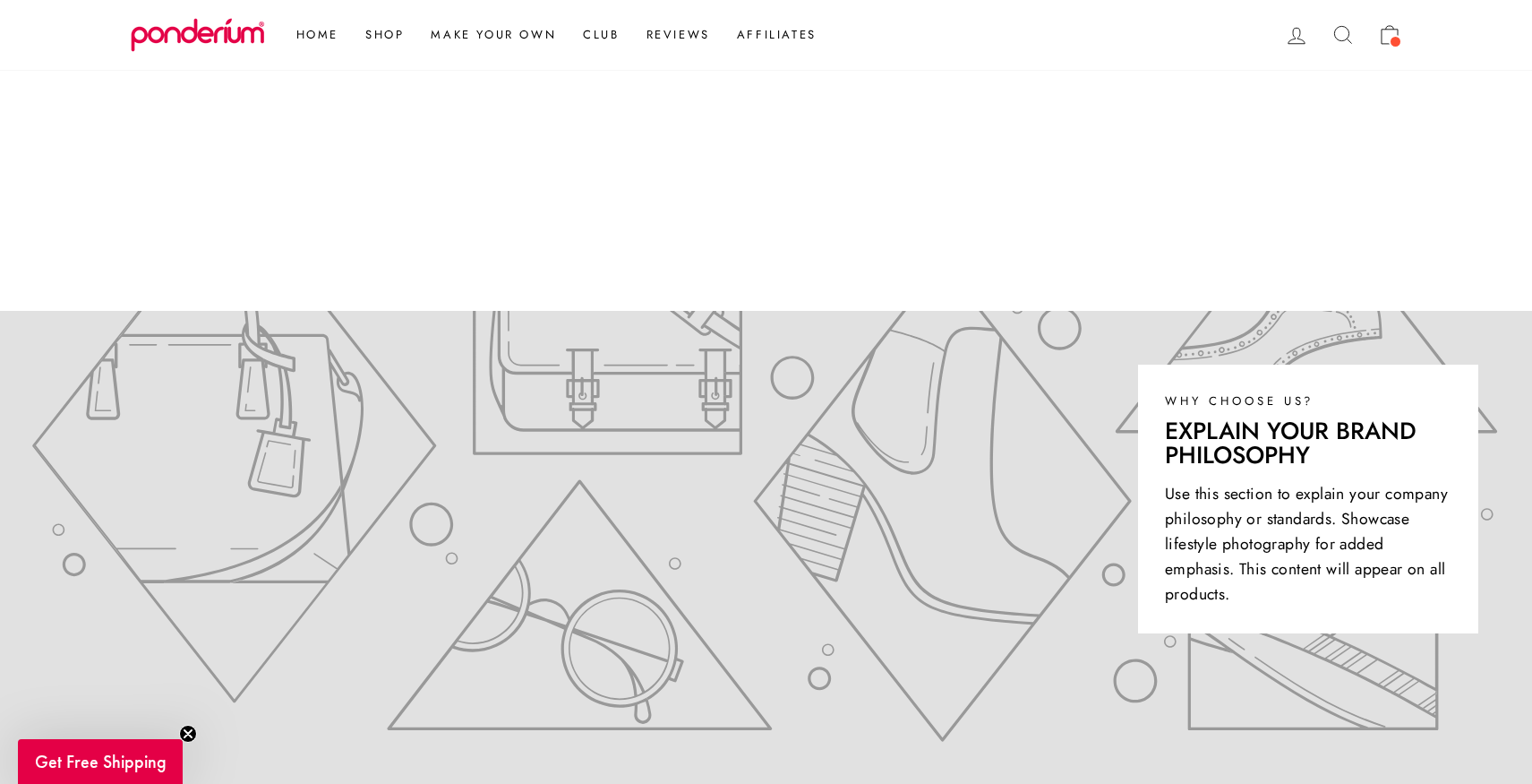
scroll to position [503, 0]
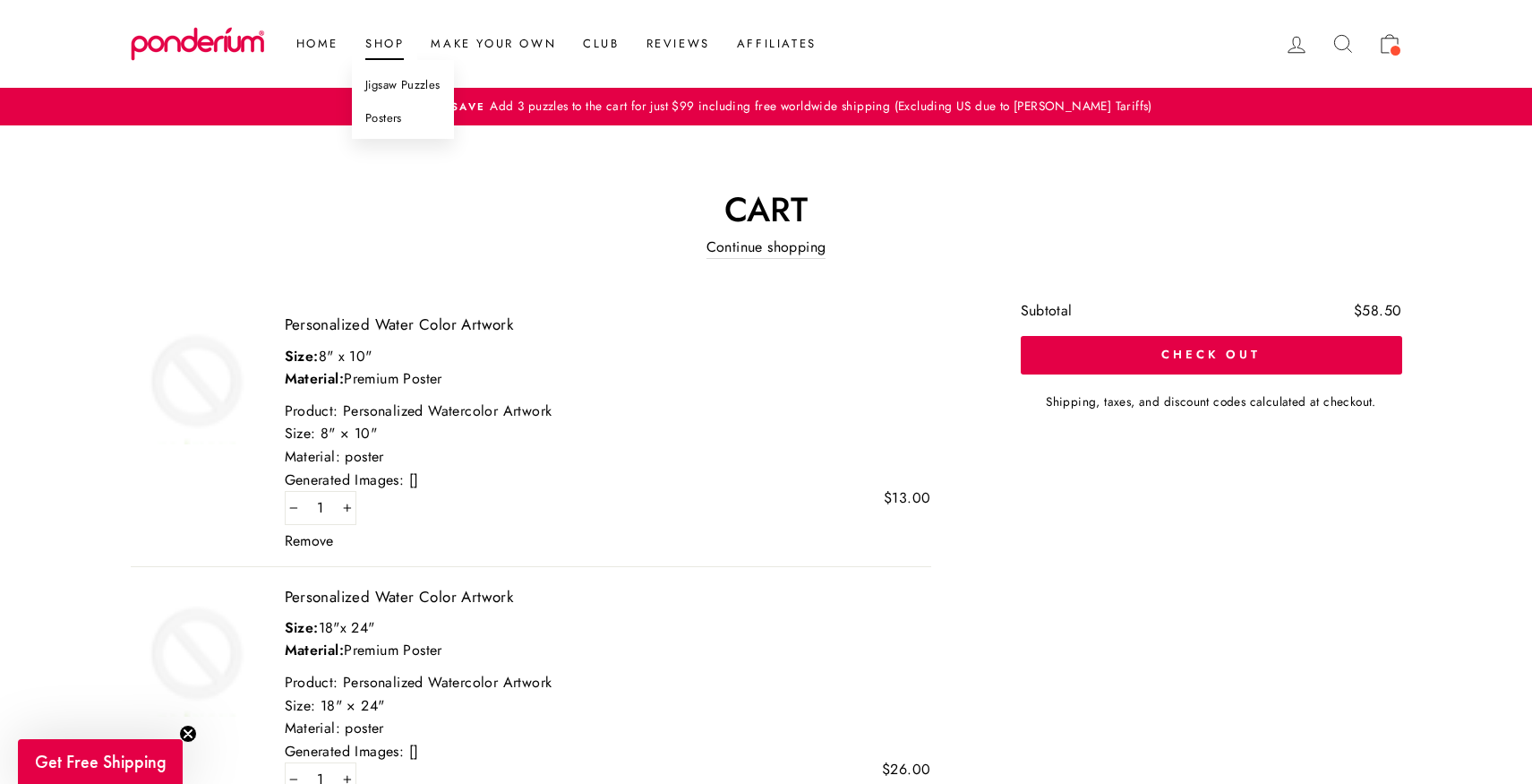
click at [393, 120] on link "Posters" at bounding box center [403, 119] width 102 height 33
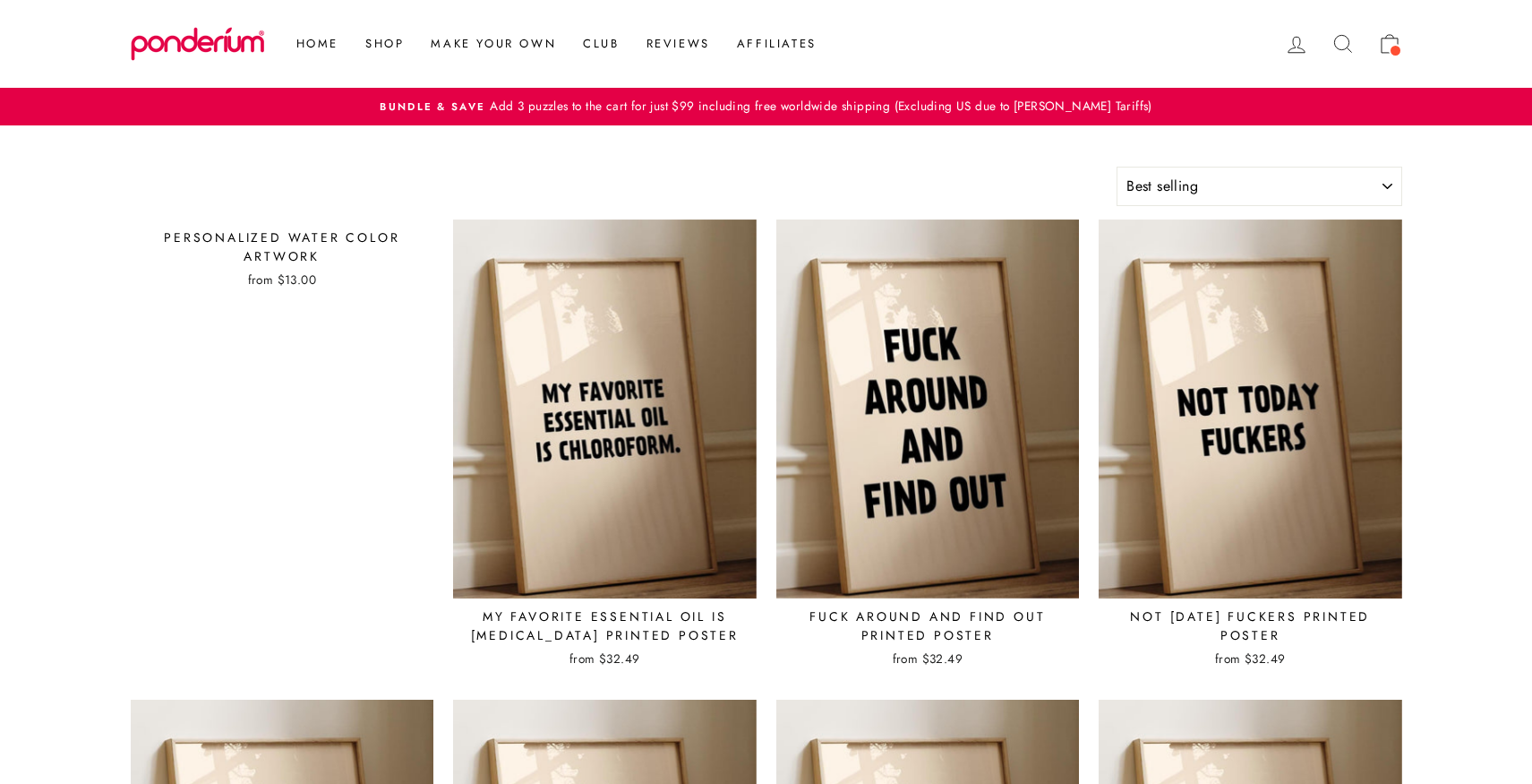
select select "best-selling"
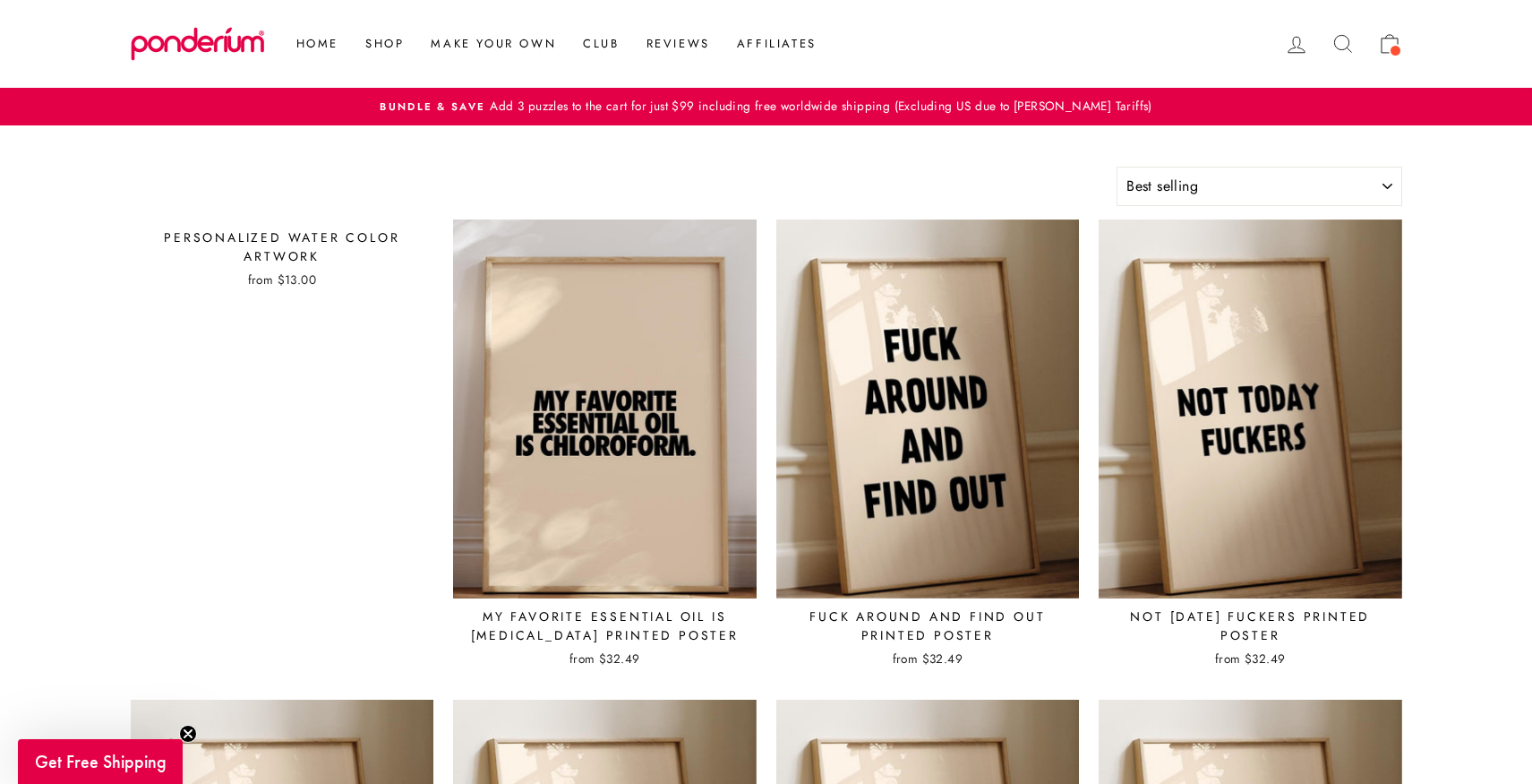
click at [618, 349] on img at bounding box center [604, 409] width 305 height 380
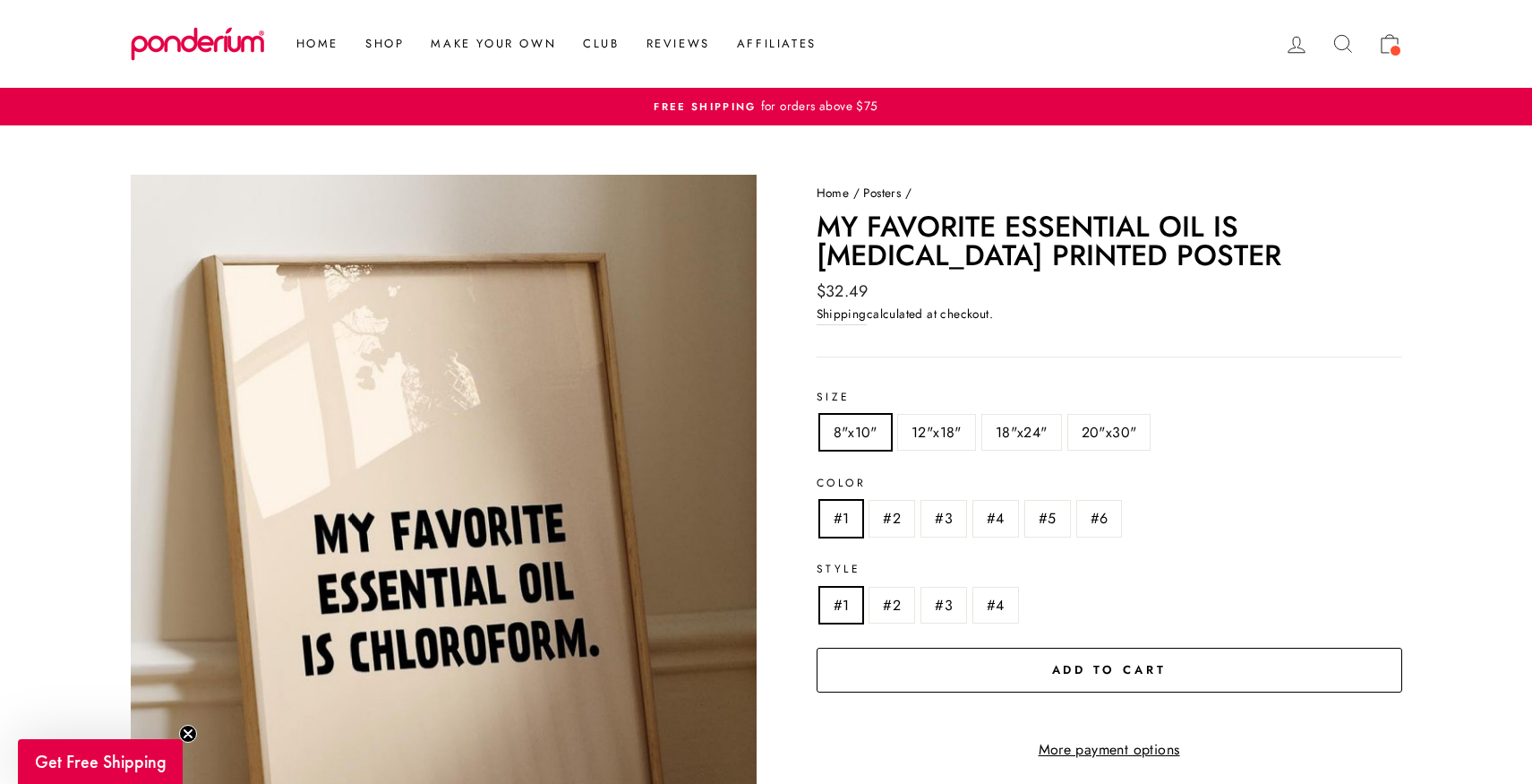
click at [1011, 665] on button "Add to cart" at bounding box center [1109, 670] width 586 height 45
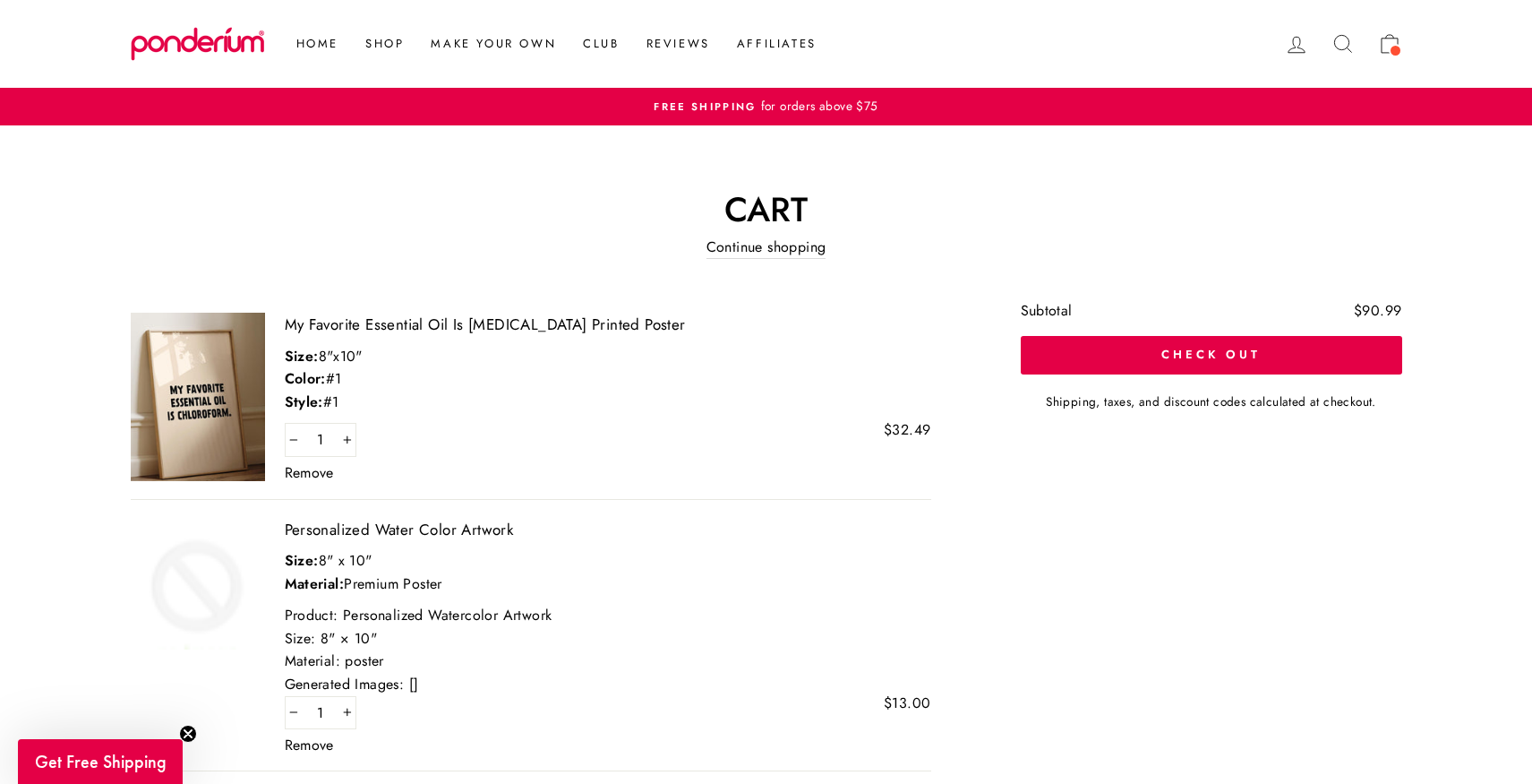
click at [1341, 38] on icon at bounding box center [1343, 44] width 25 height 25
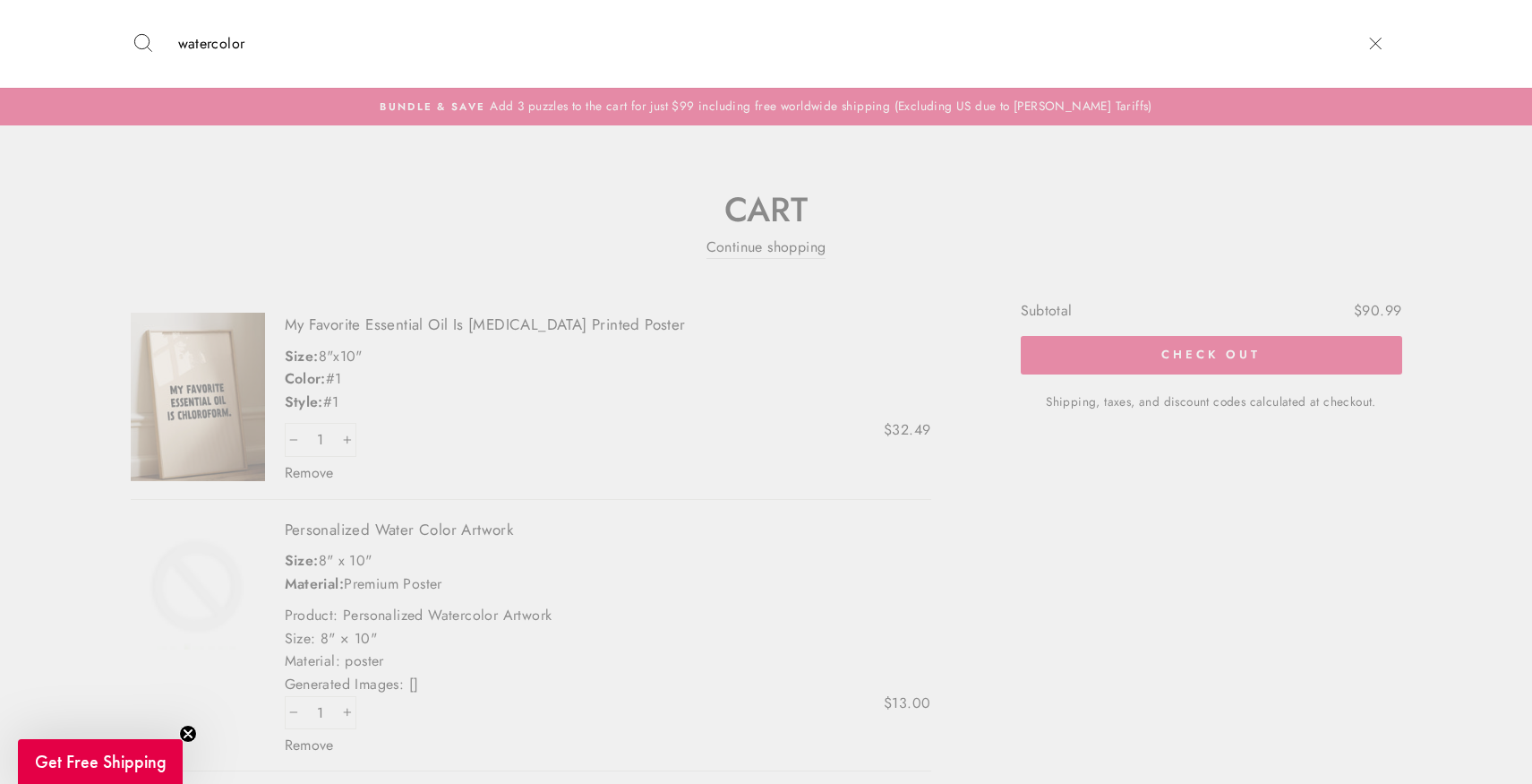
click at [704, 50] on input "watercolor" at bounding box center [758, 44] width 1179 height 61
type input "watercolor"
click at [131, 13] on button "Search" at bounding box center [150, 44] width 39 height 61
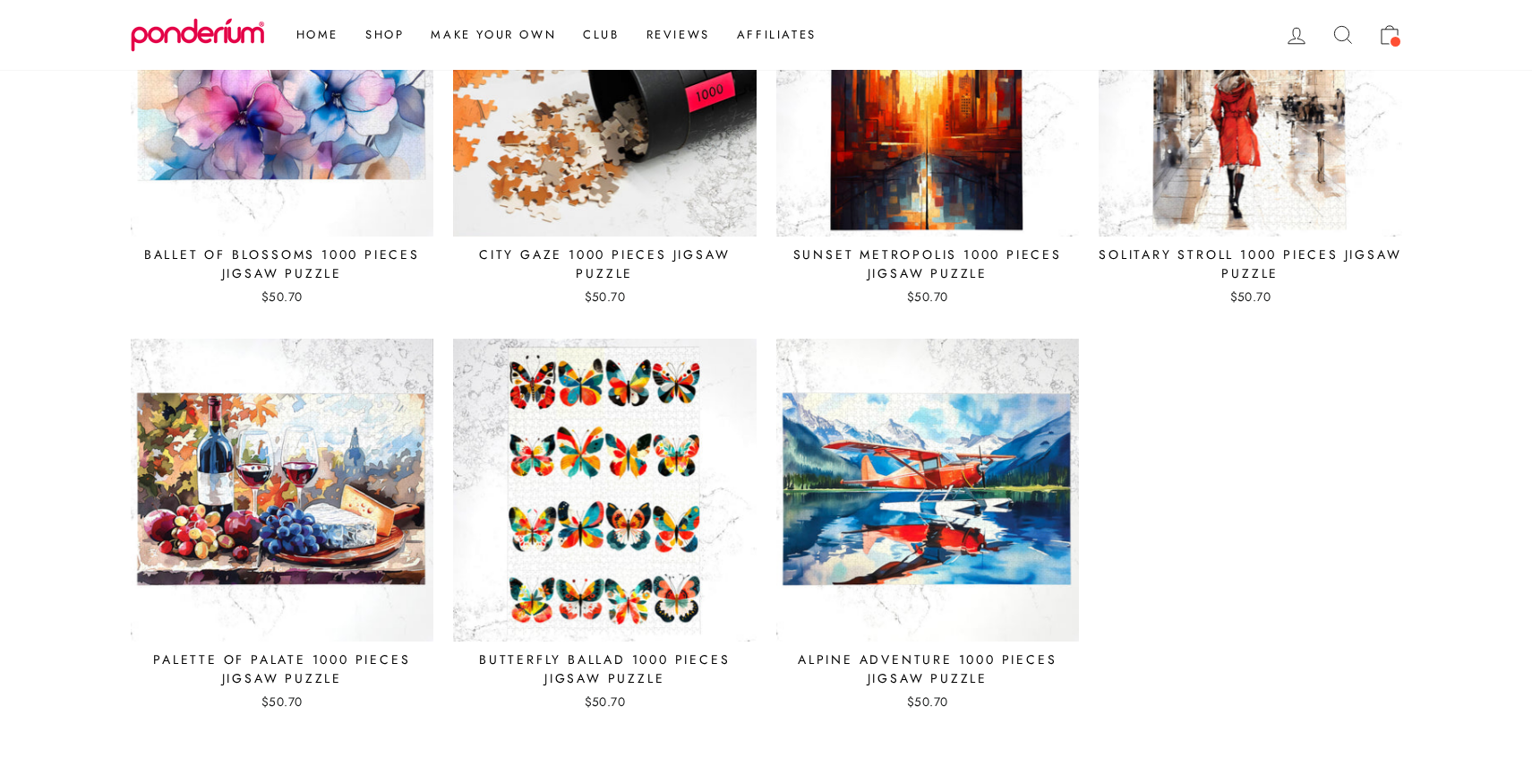
scroll to position [510, 0]
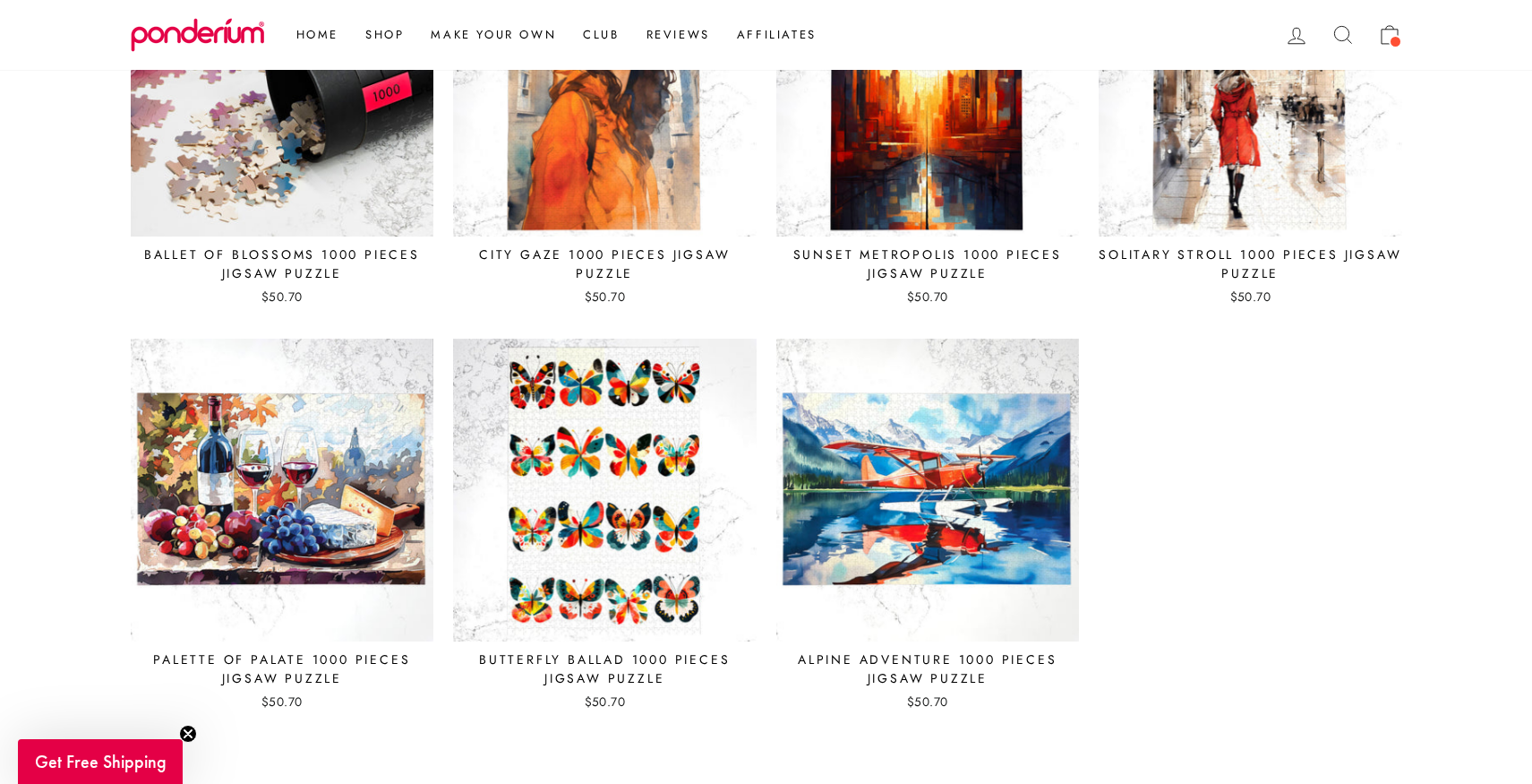
click at [349, 178] on img at bounding box center [282, 85] width 305 height 305
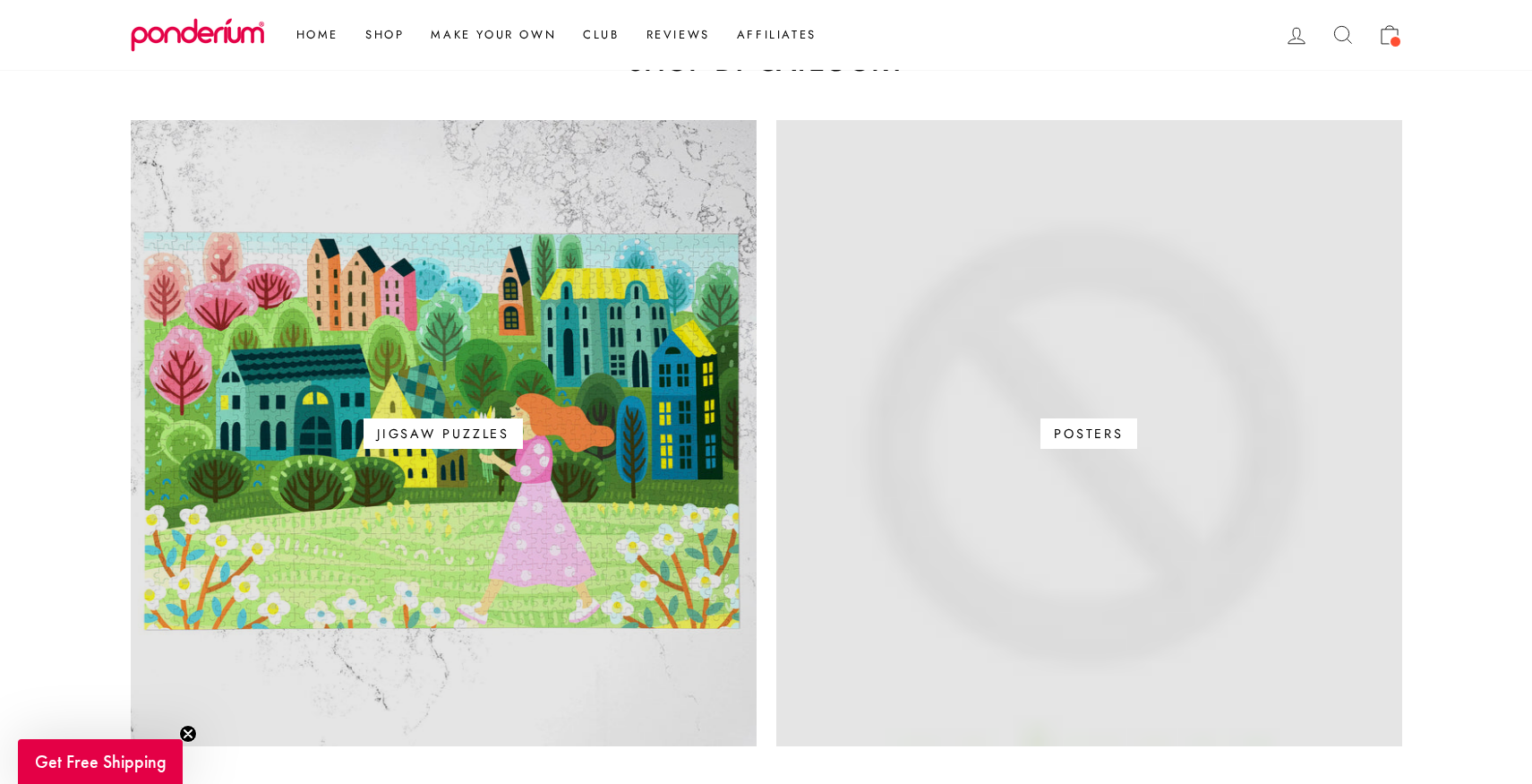
scroll to position [1037, 0]
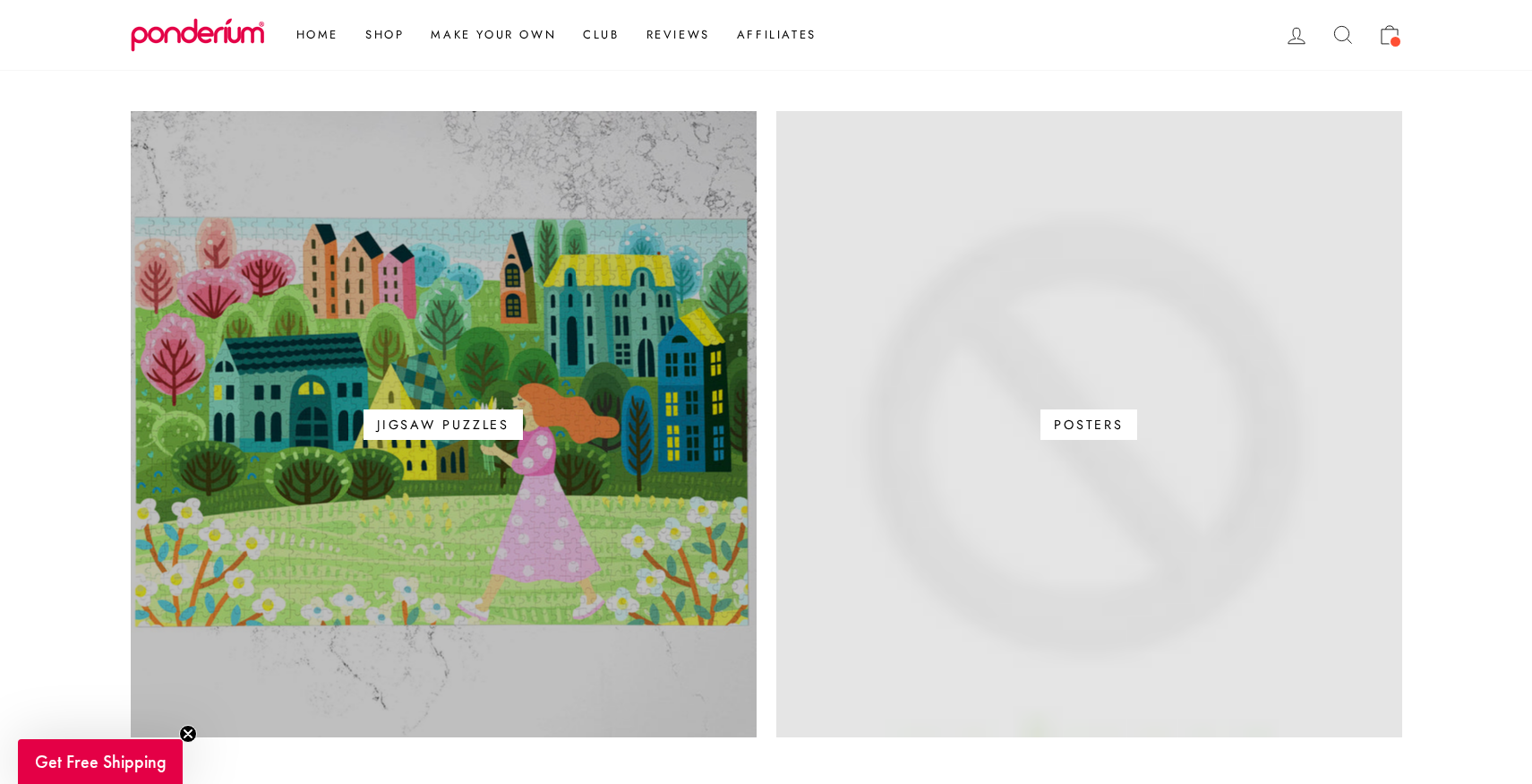
click at [614, 392] on link "Jigsaw Puzzles" at bounding box center [444, 424] width 626 height 626
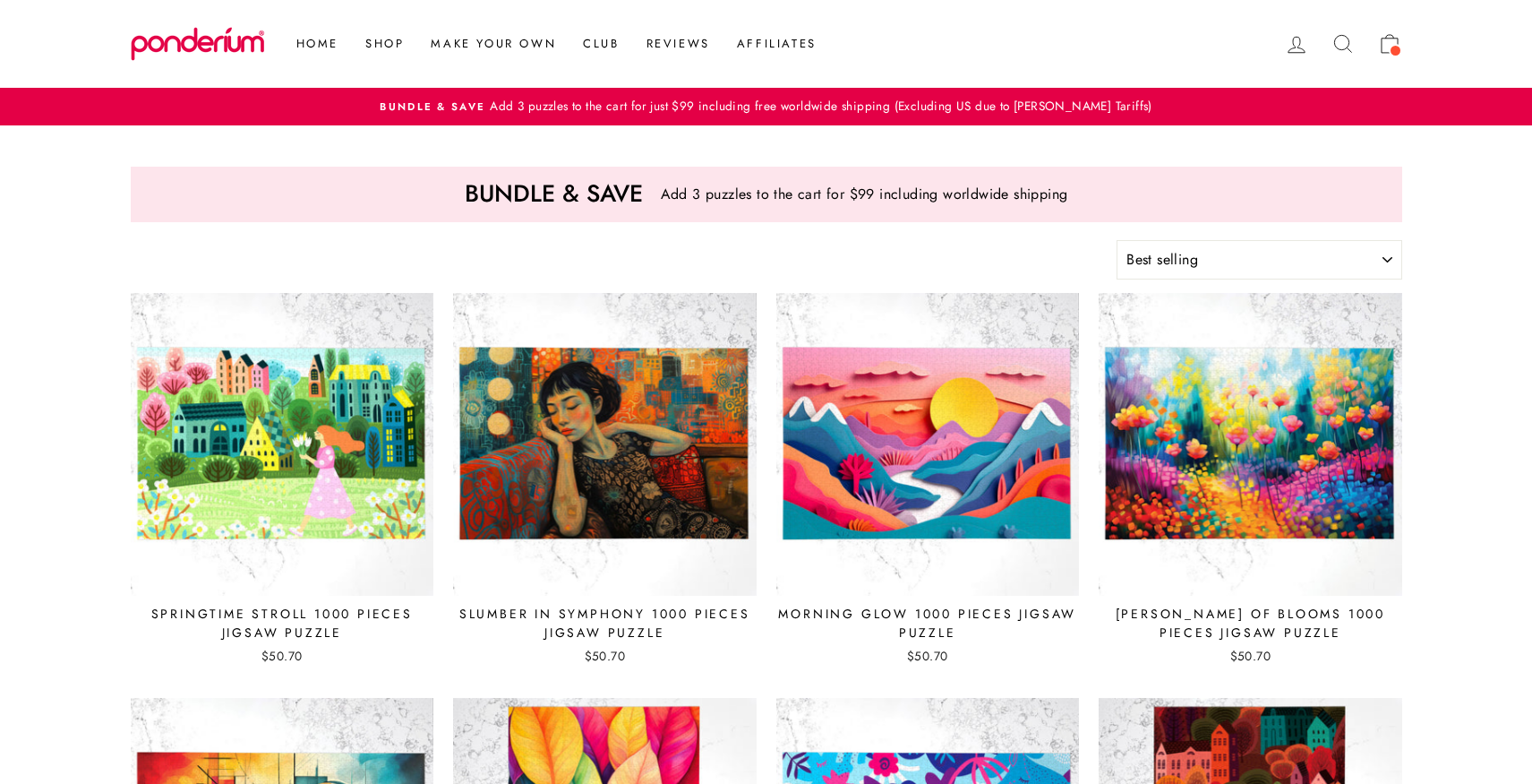
select select "best-selling"
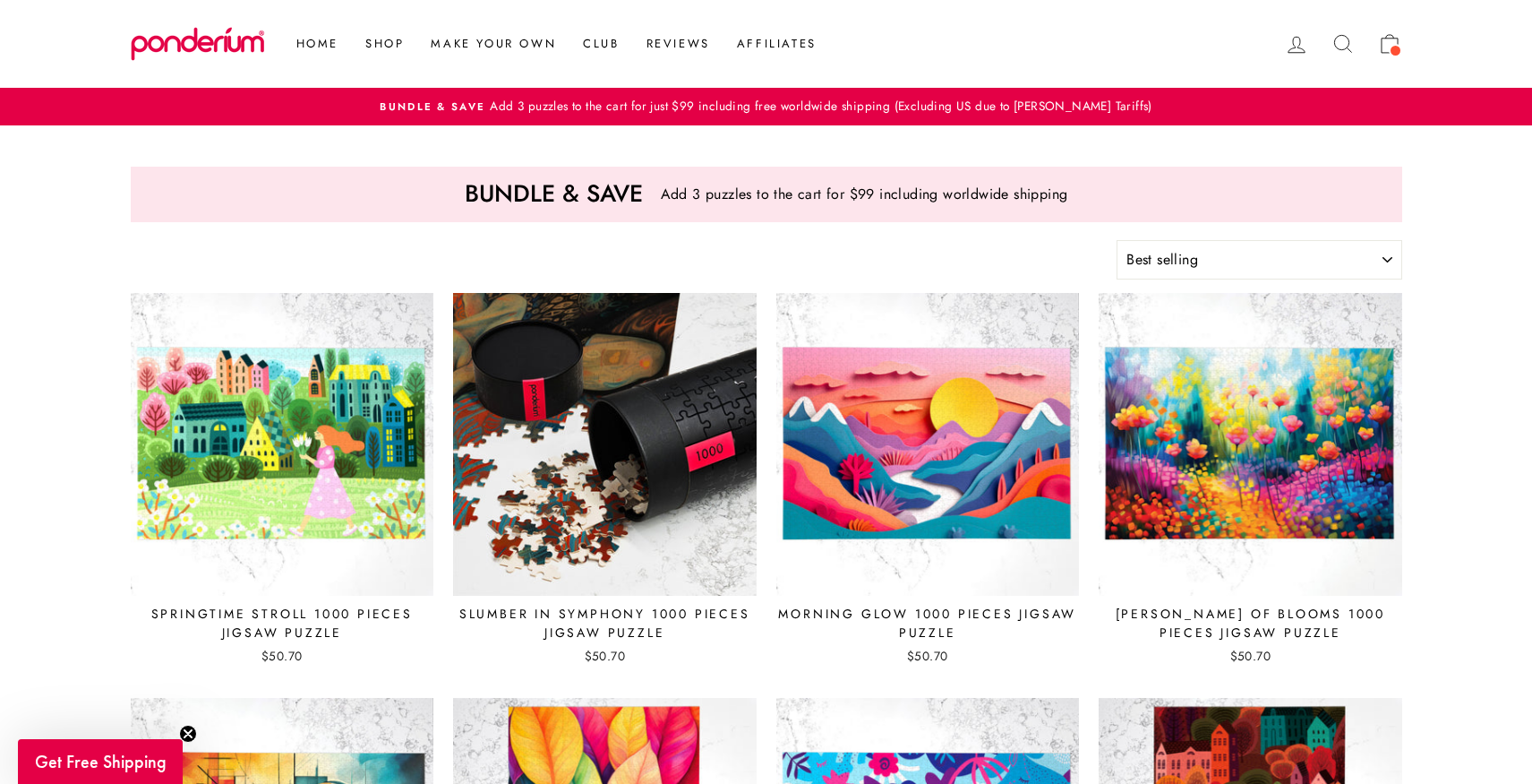
click at [671, 400] on img at bounding box center [604, 444] width 305 height 305
